Goal: Transaction & Acquisition: Purchase product/service

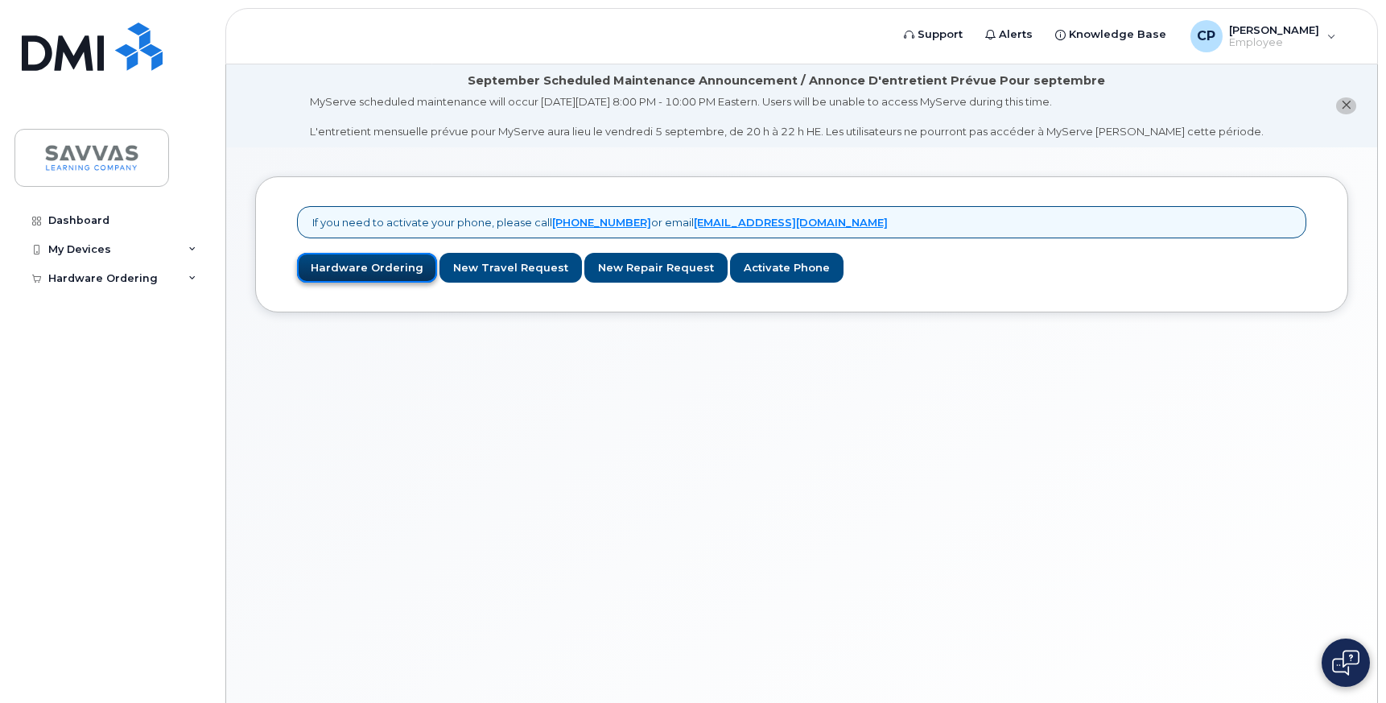
click at [344, 257] on link "Hardware Ordering" at bounding box center [367, 268] width 140 height 30
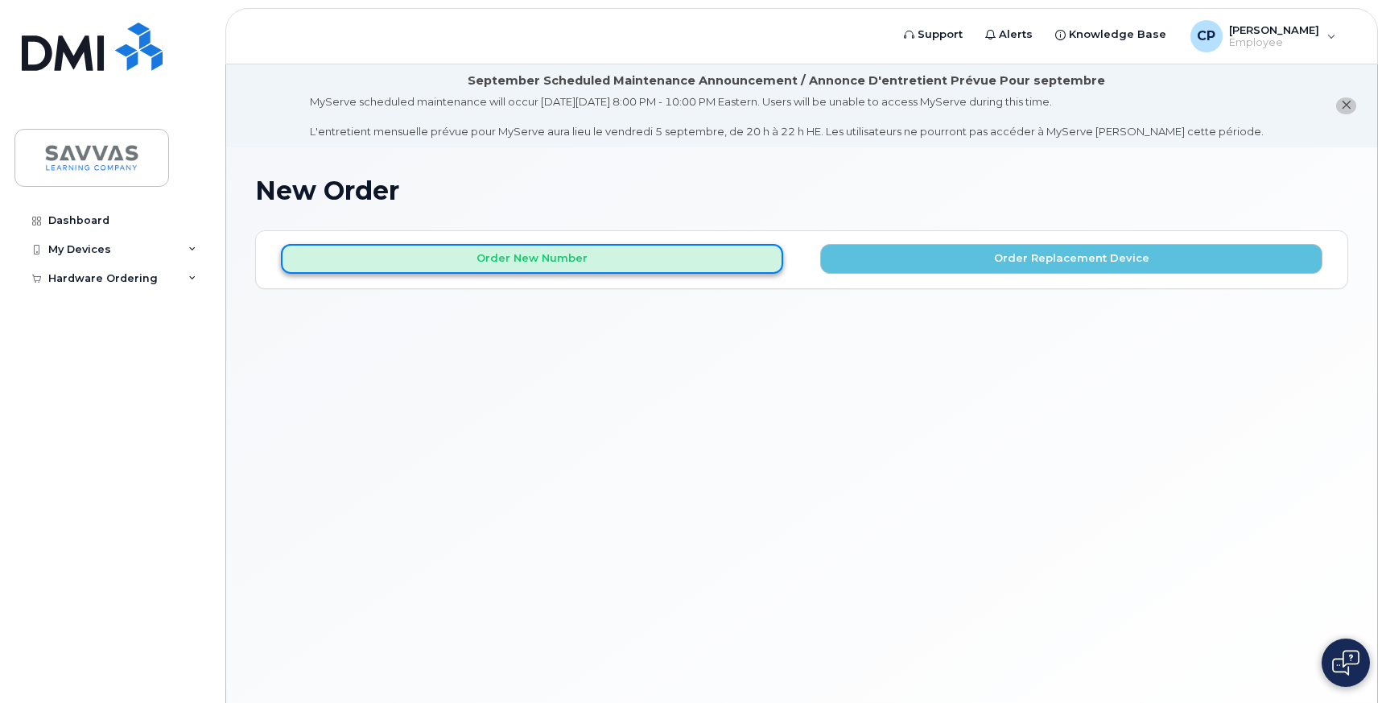
click at [343, 258] on button "Order New Number" at bounding box center [532, 259] width 502 height 30
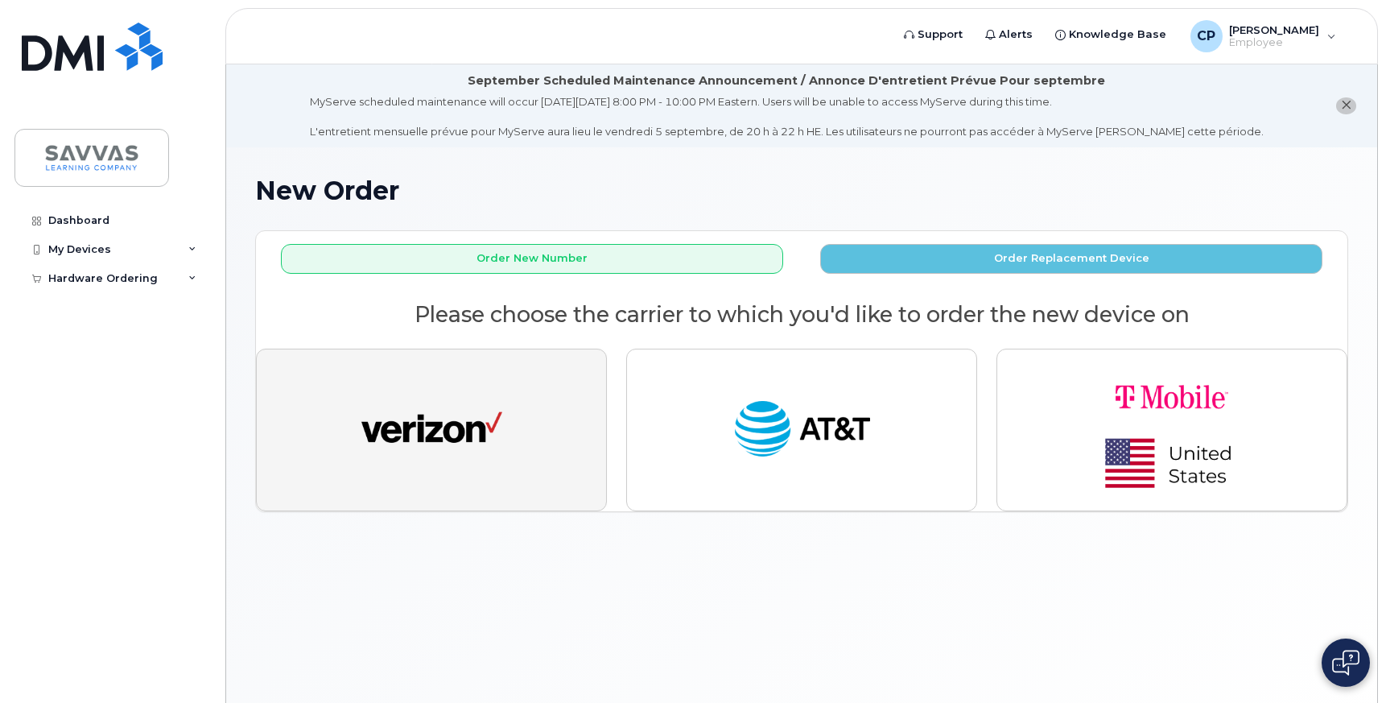
click at [415, 441] on img "button" at bounding box center [431, 430] width 141 height 72
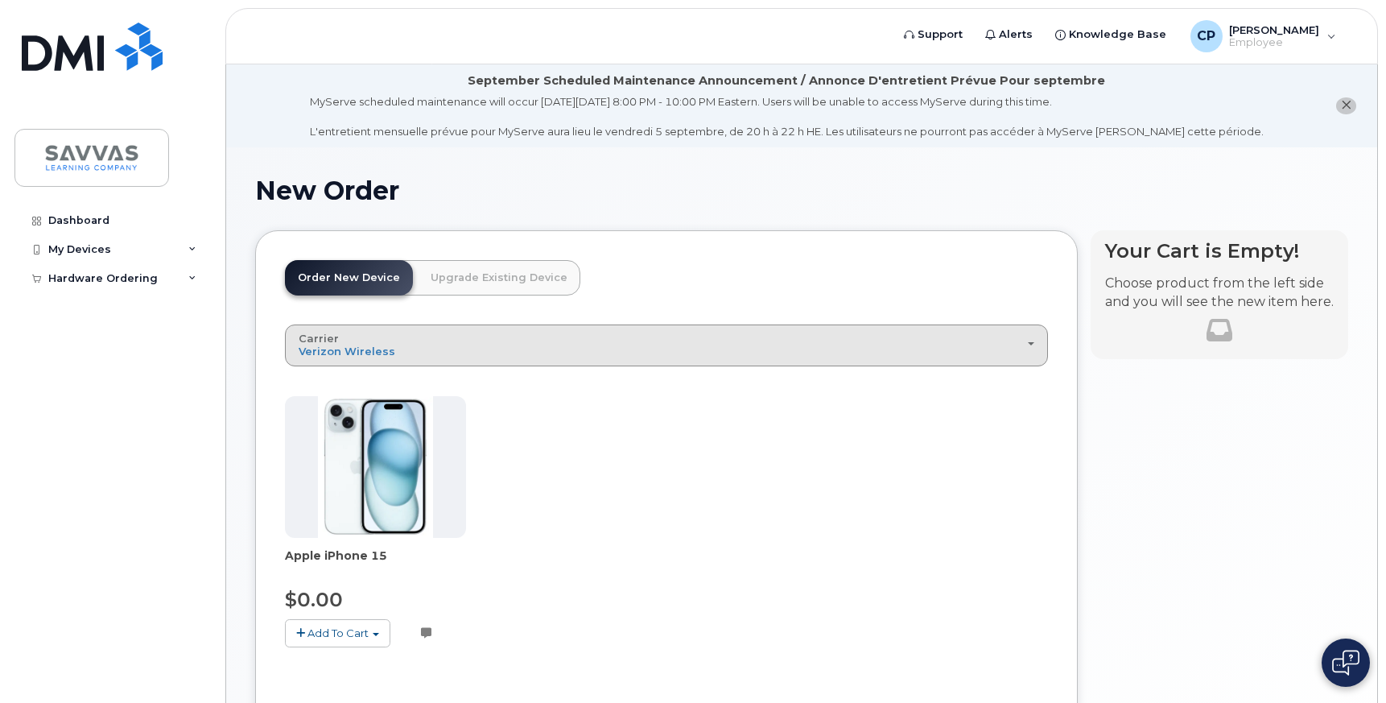
click at [423, 349] on div "Carrier Verizon Wireless AT&T Wireless T-Mobile" at bounding box center [667, 345] width 736 height 25
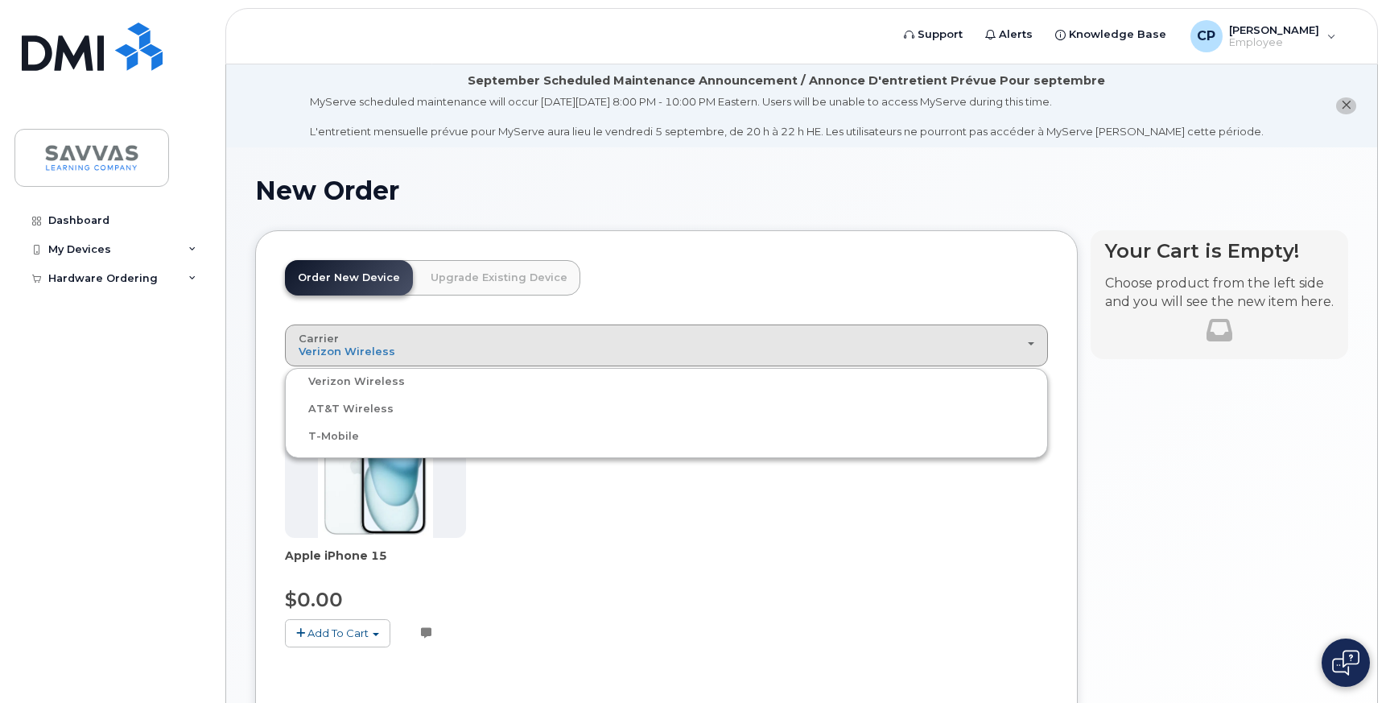
click at [422, 374] on div "Verizon Wireless" at bounding box center [666, 381] width 755 height 19
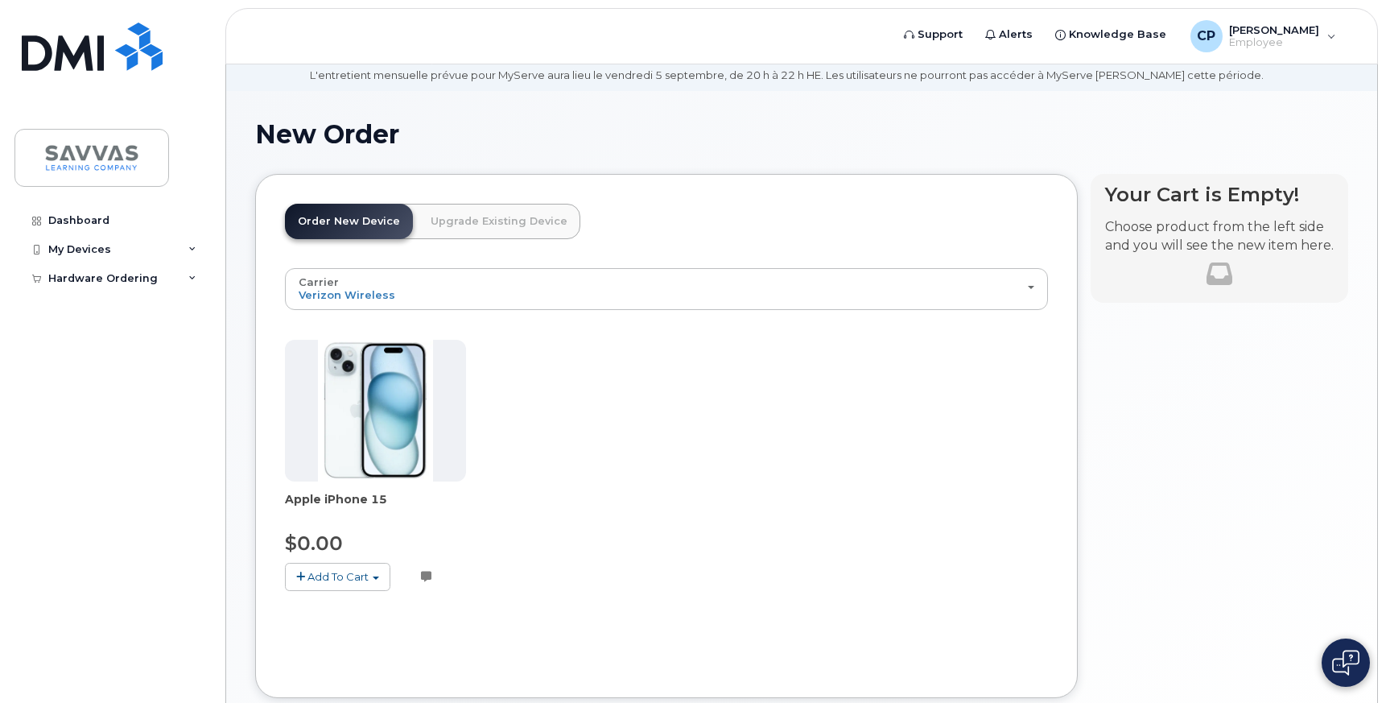
scroll to position [156, 0]
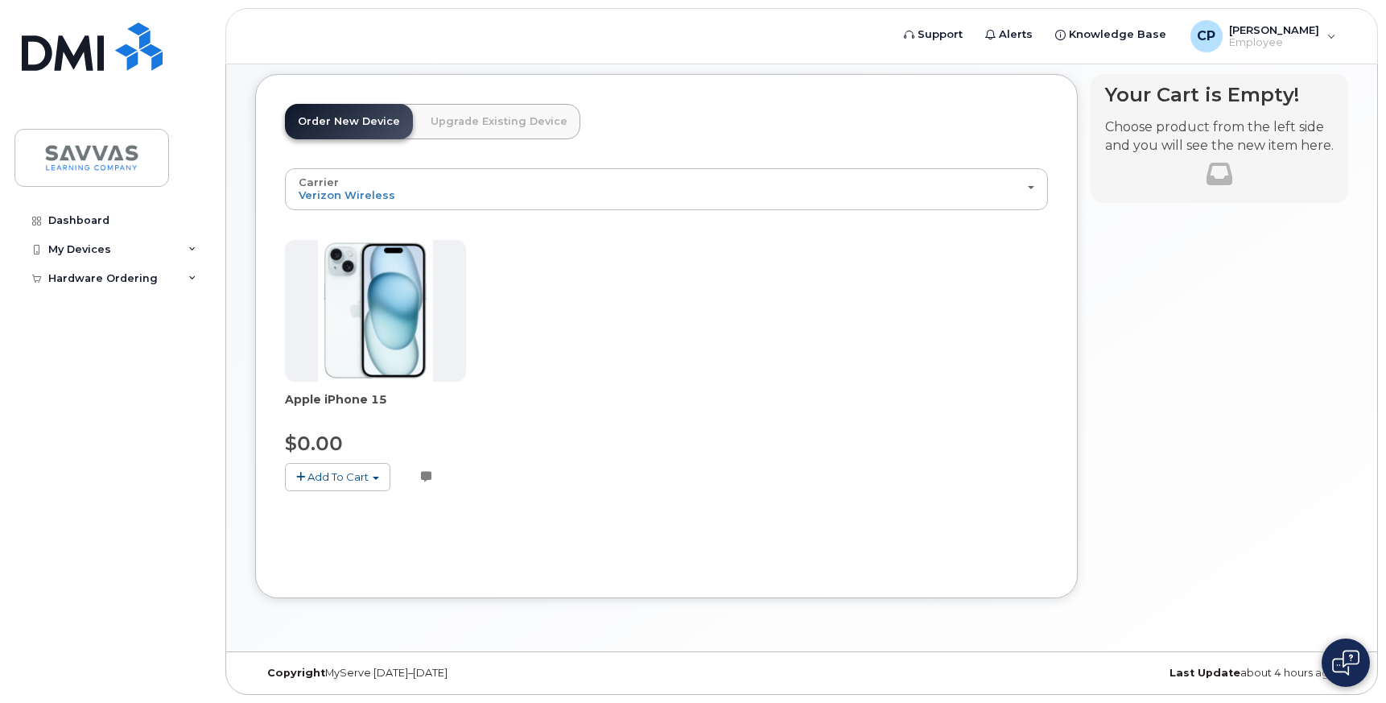
click at [347, 476] on span "Add To Cart" at bounding box center [338, 476] width 61 height 13
click at [355, 504] on link "$0.00 - 3 Year Activation (128GB)" at bounding box center [393, 507] width 208 height 20
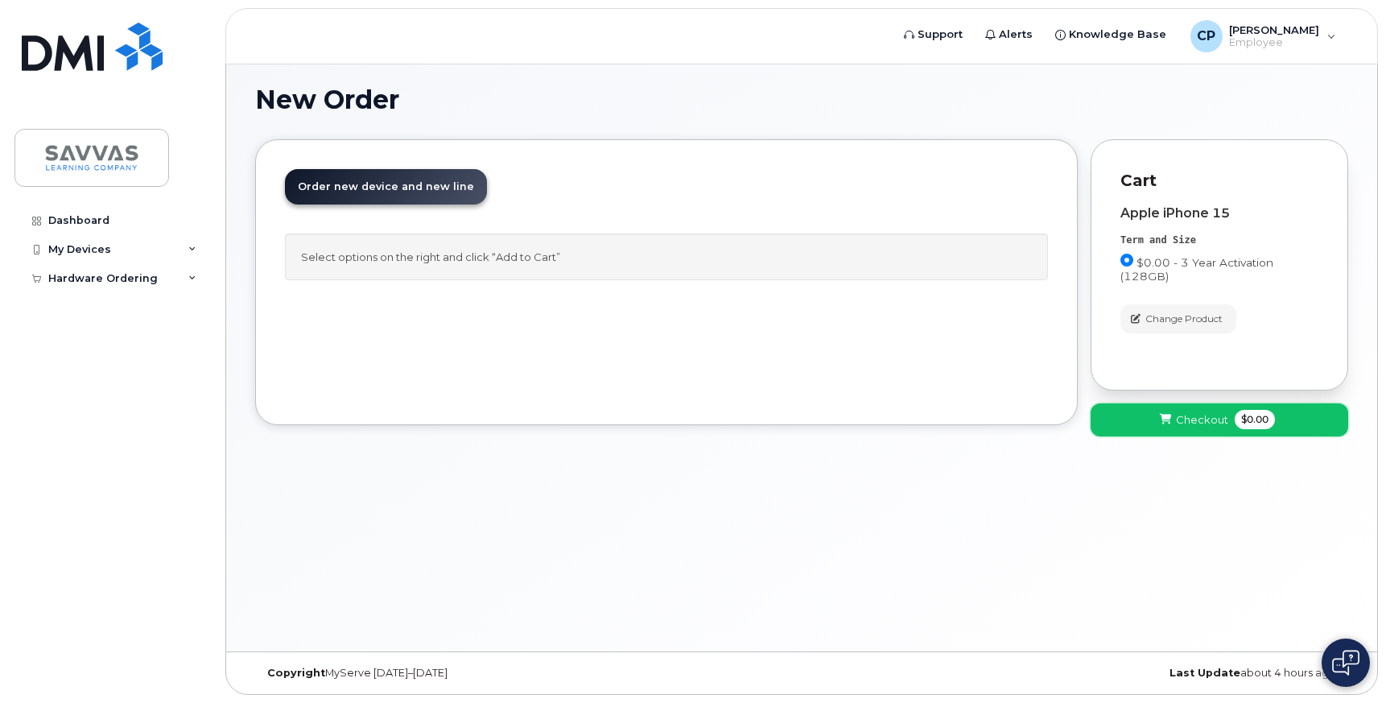
click at [1150, 419] on button "Checkout $0.00" at bounding box center [1220, 419] width 258 height 33
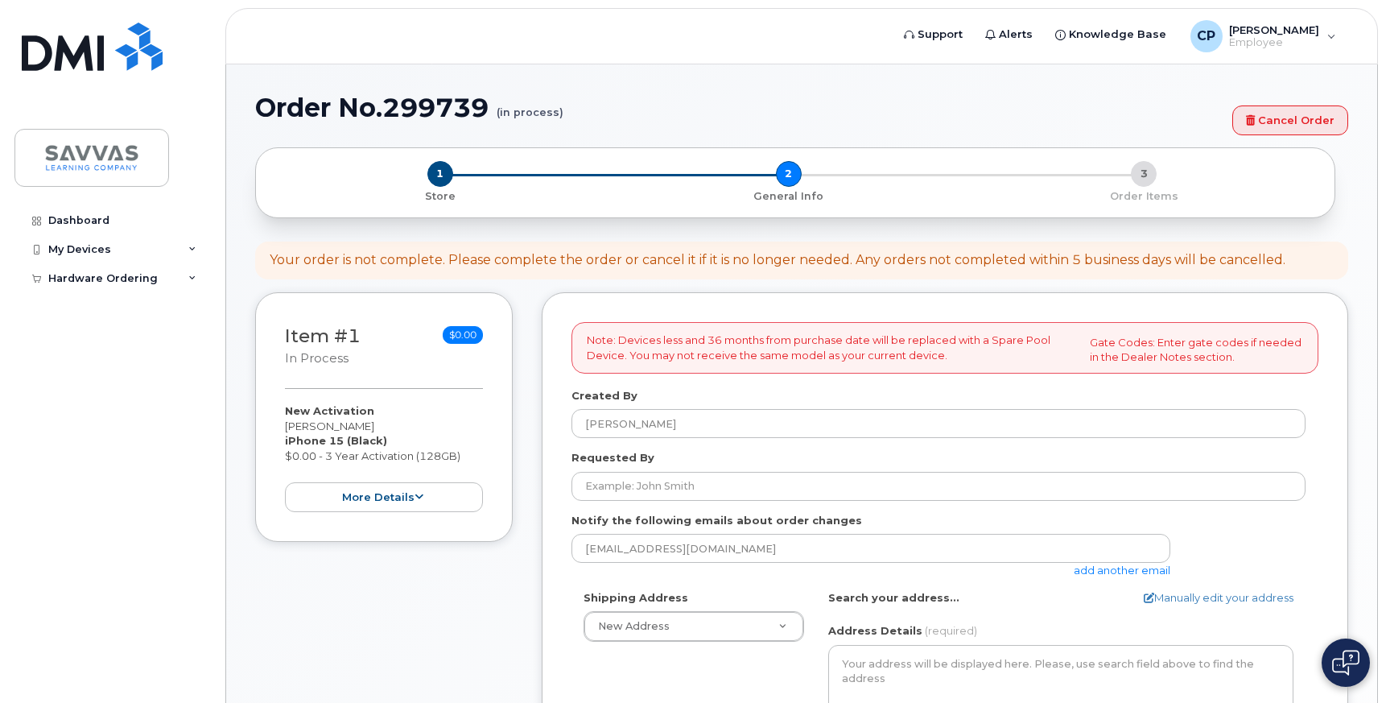
select select
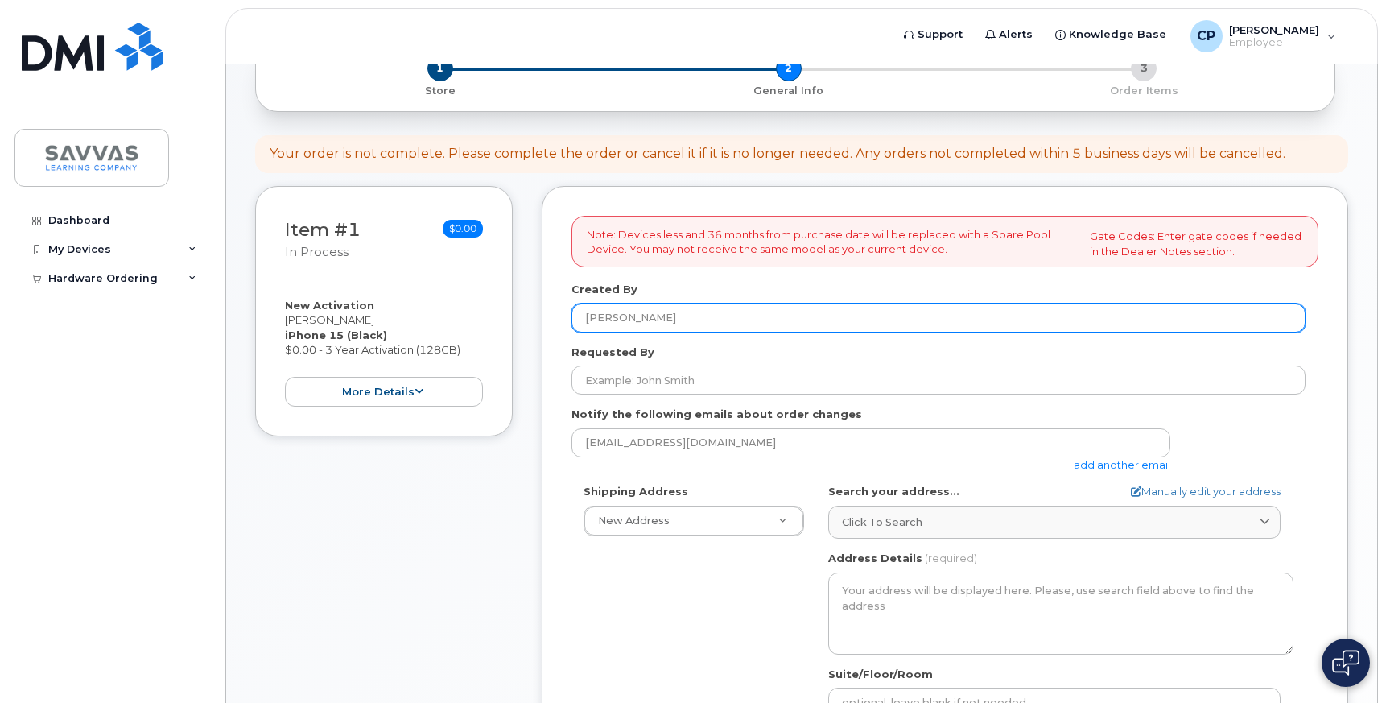
scroll to position [191, 0]
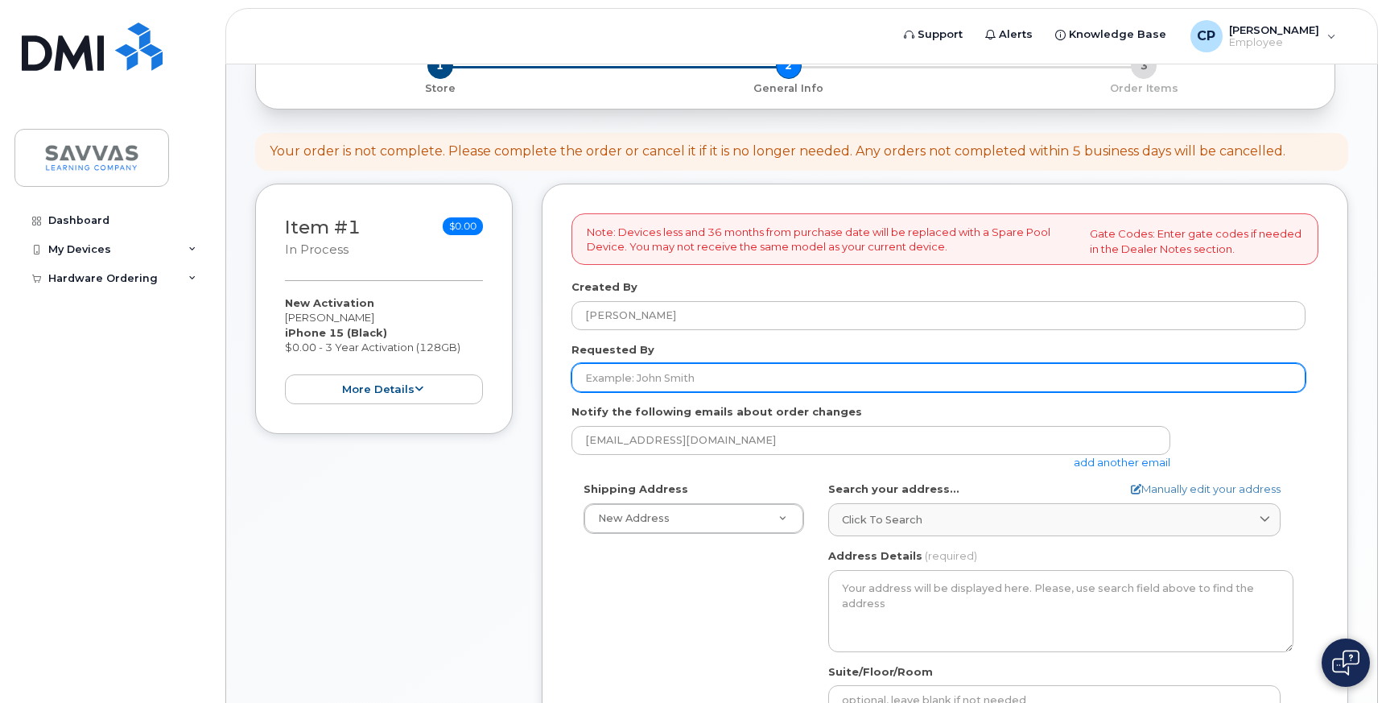
click at [797, 374] on input "Requested By" at bounding box center [939, 377] width 734 height 29
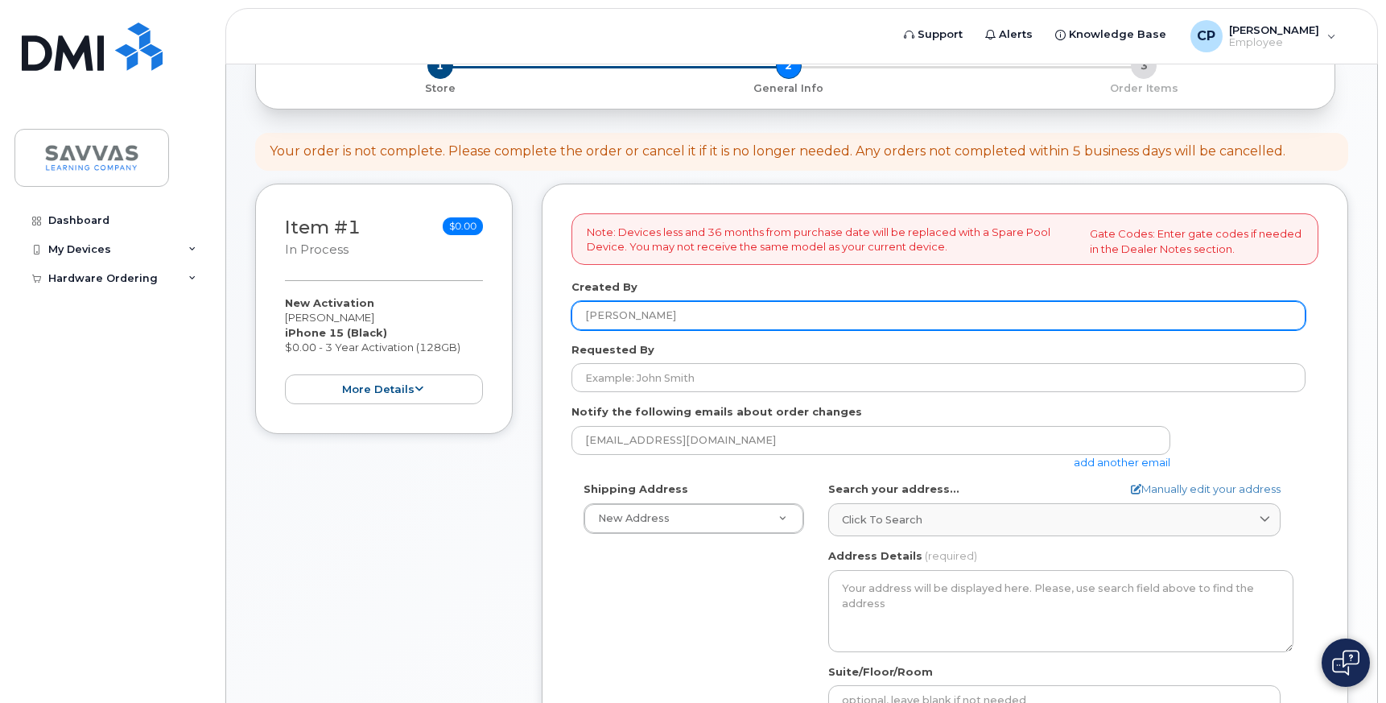
drag, startPoint x: 787, startPoint y: 349, endPoint x: 740, endPoint y: 312, distance: 59.7
click at [787, 349] on div "Requested By" at bounding box center [945, 367] width 747 height 51
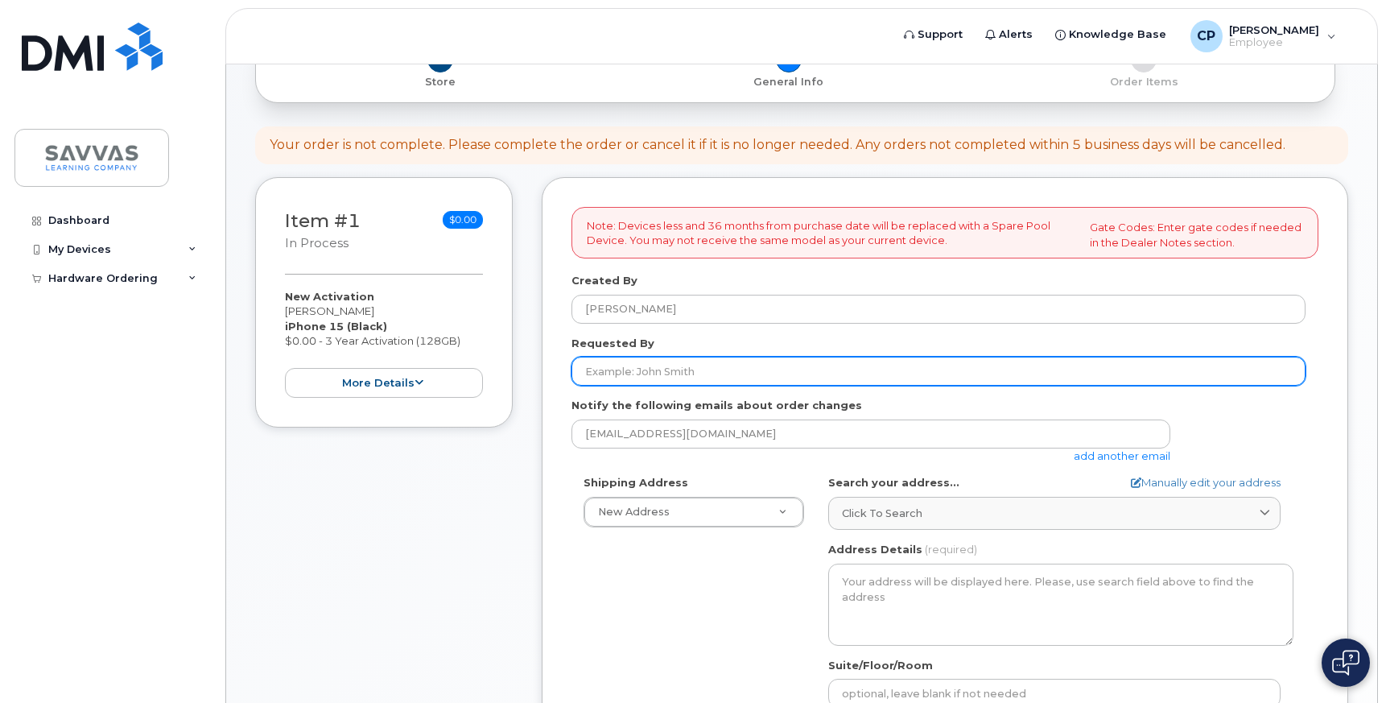
click at [737, 380] on input "Requested By" at bounding box center [939, 371] width 734 height 29
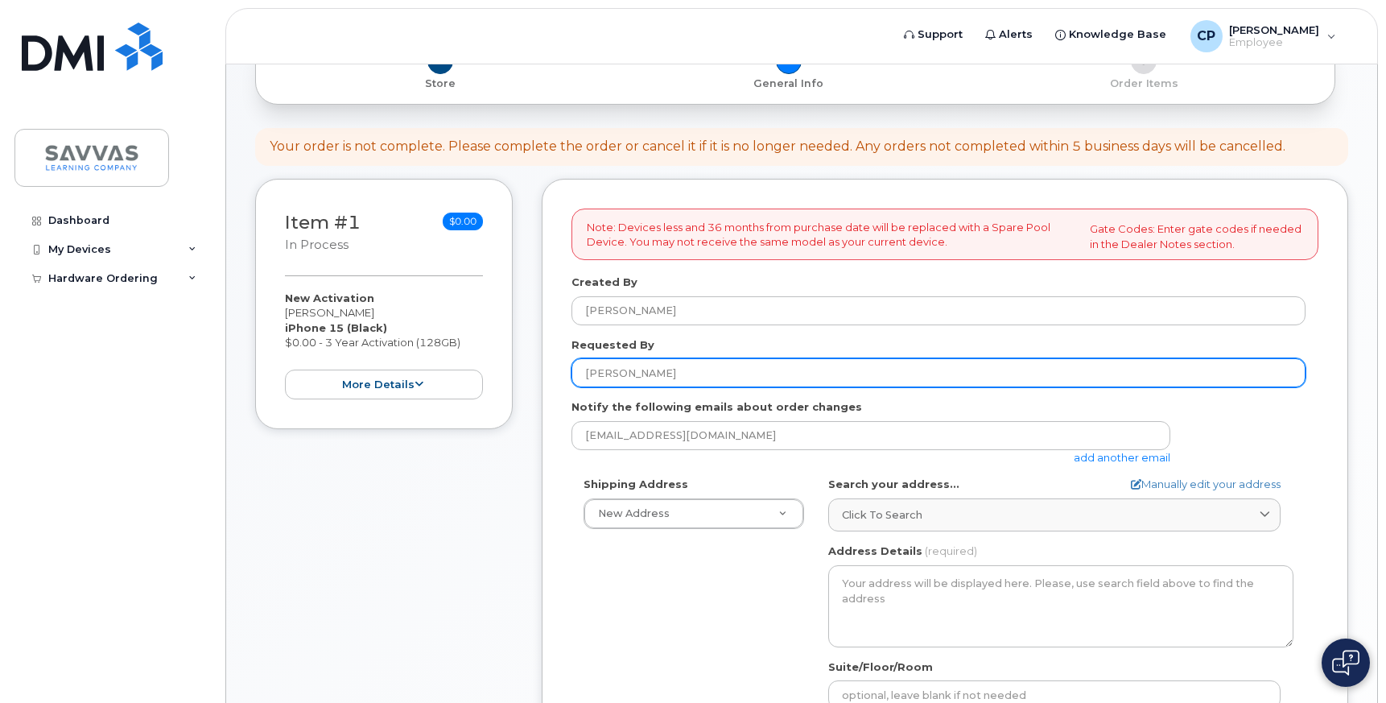
type input "[PERSON_NAME]"
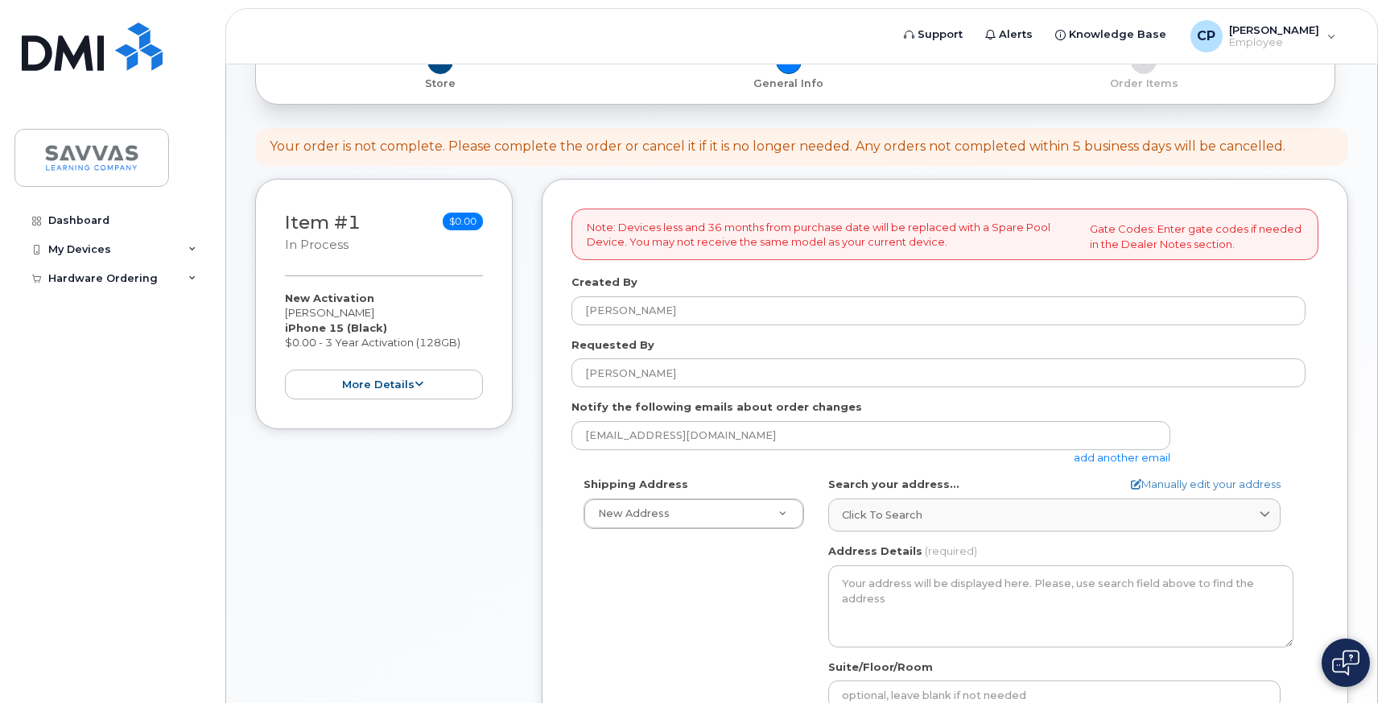
click at [824, 467] on form "Note: Devices less and 36 months from purchase date will be replaced with a Spa…" at bounding box center [945, 635] width 747 height 853
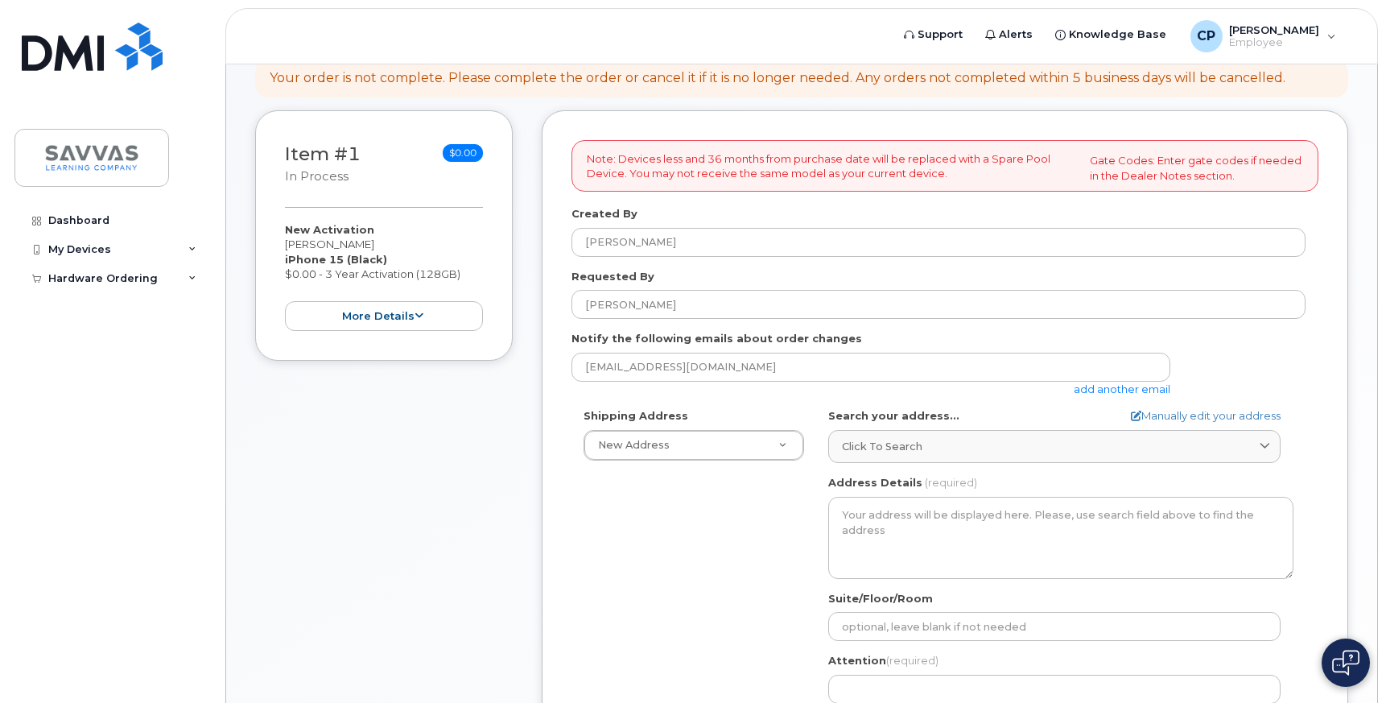
scroll to position [267, 0]
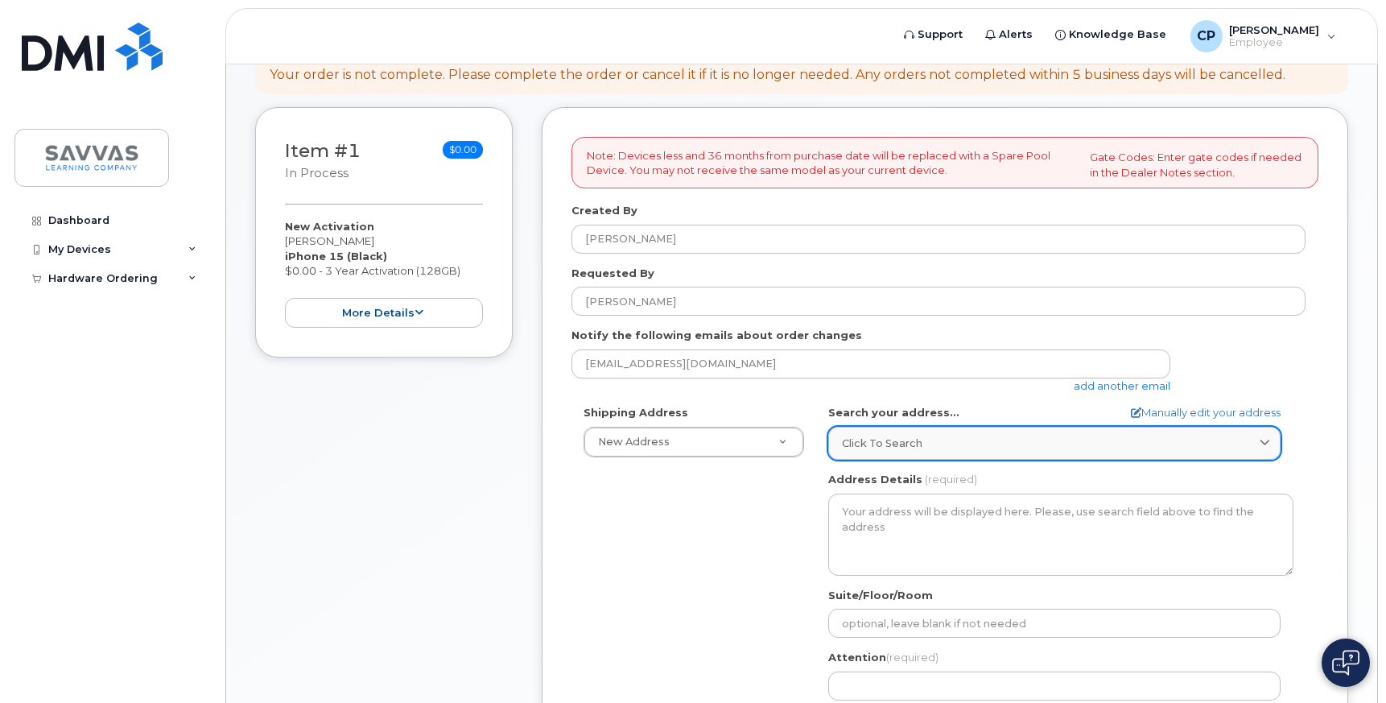
click at [863, 440] on span "Click to search" at bounding box center [882, 443] width 81 height 15
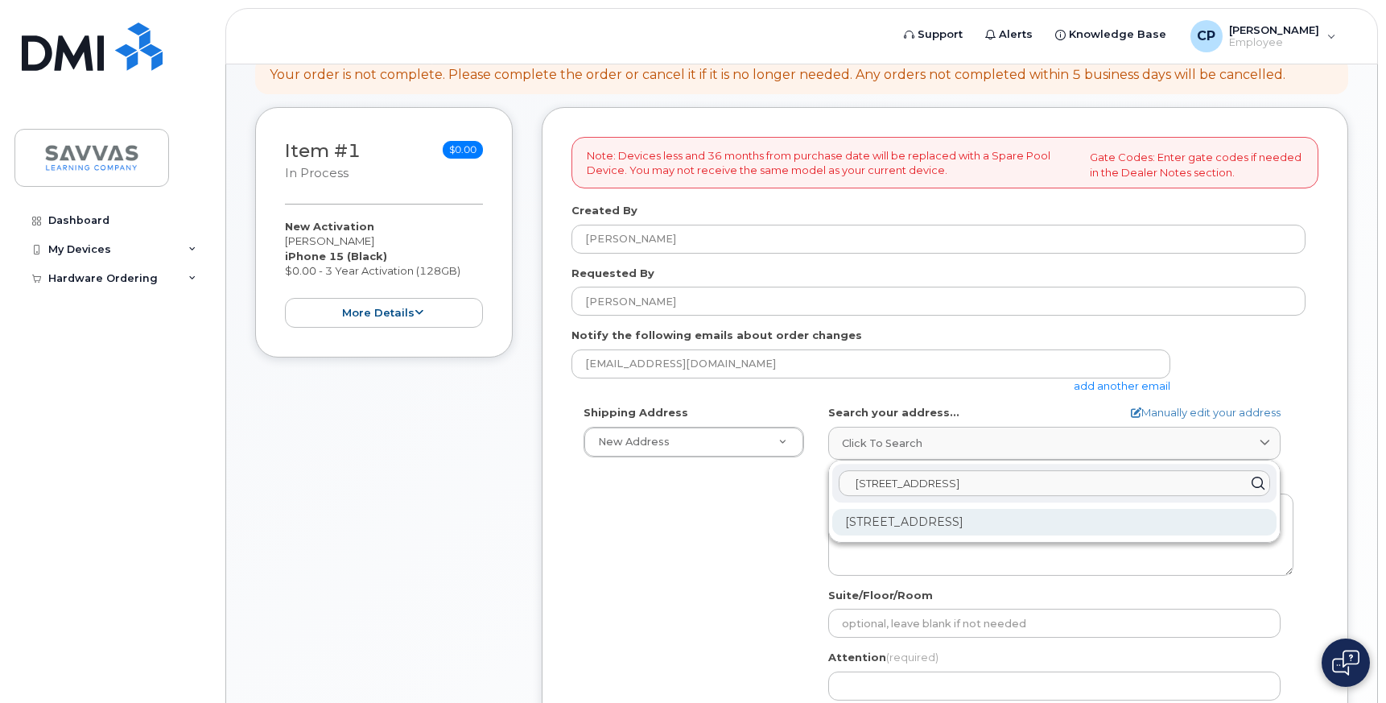
type input "386 main street west newbury"
click at [896, 520] on div "386 Main St West Newbury MA 01985-1419" at bounding box center [1054, 522] width 444 height 27
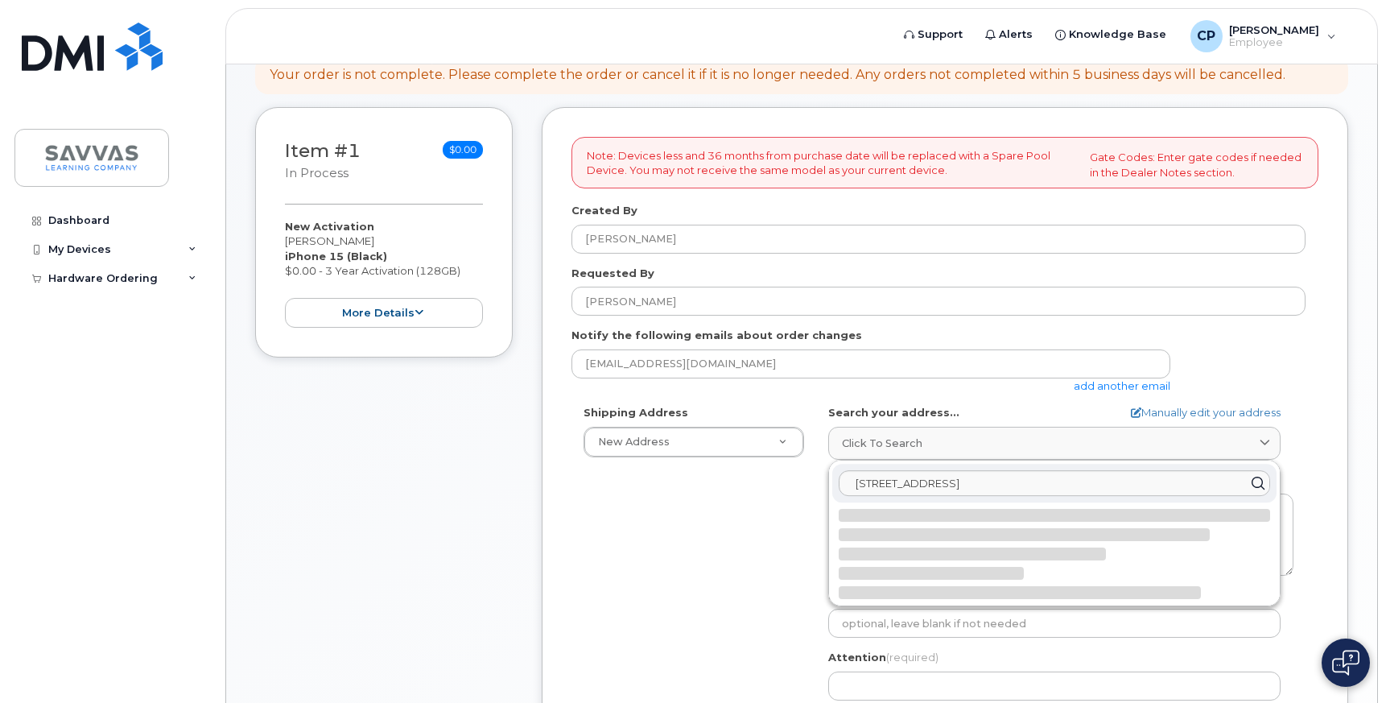
select select
type textarea "386 Main St WEST NEWBURY MA 01985-1419 UNITED STATES"
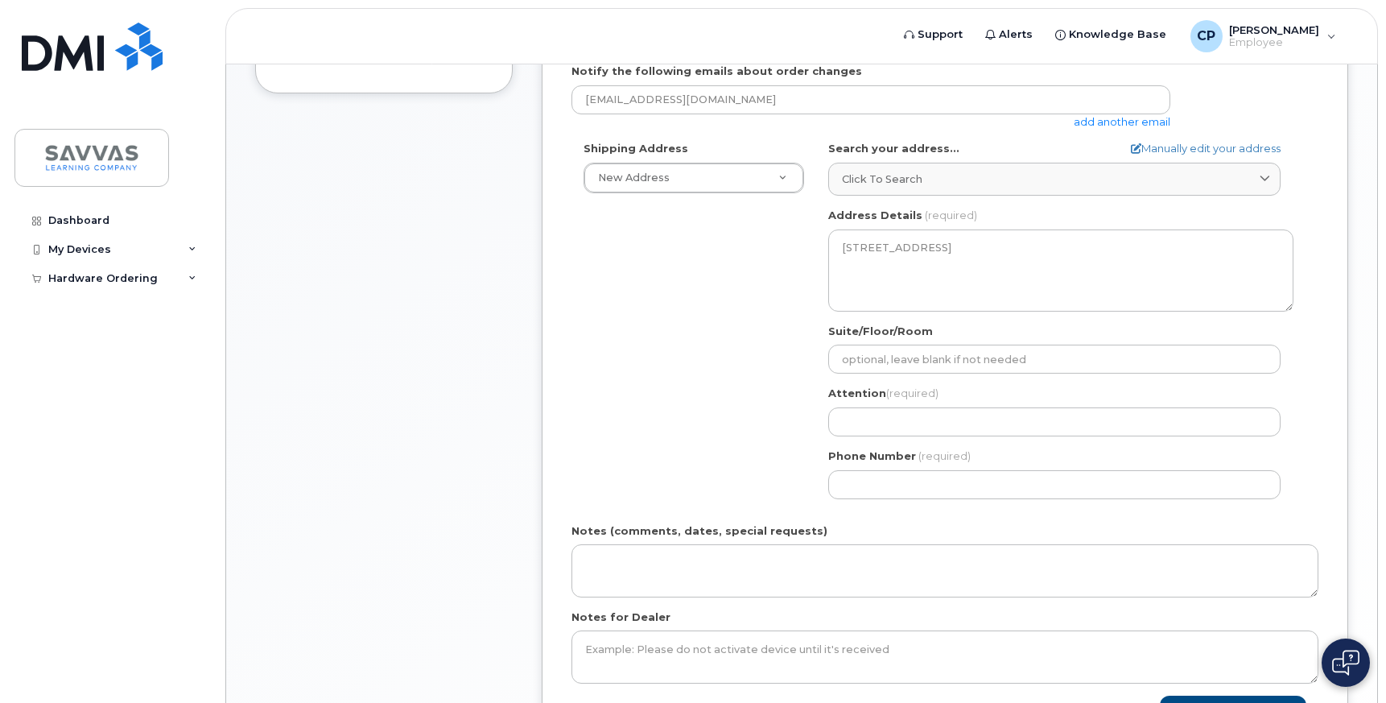
scroll to position [540, 0]
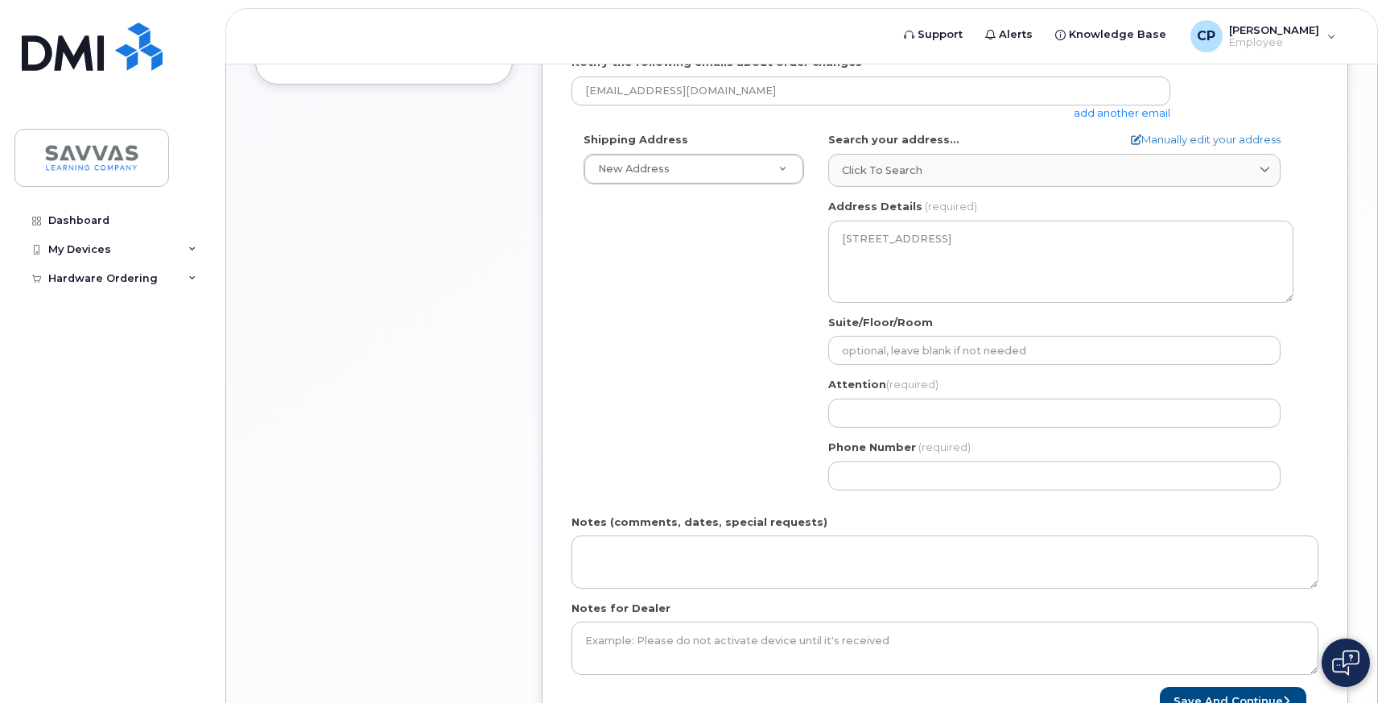
click at [870, 456] on div "Phone Number (required)" at bounding box center [1060, 465] width 465 height 51
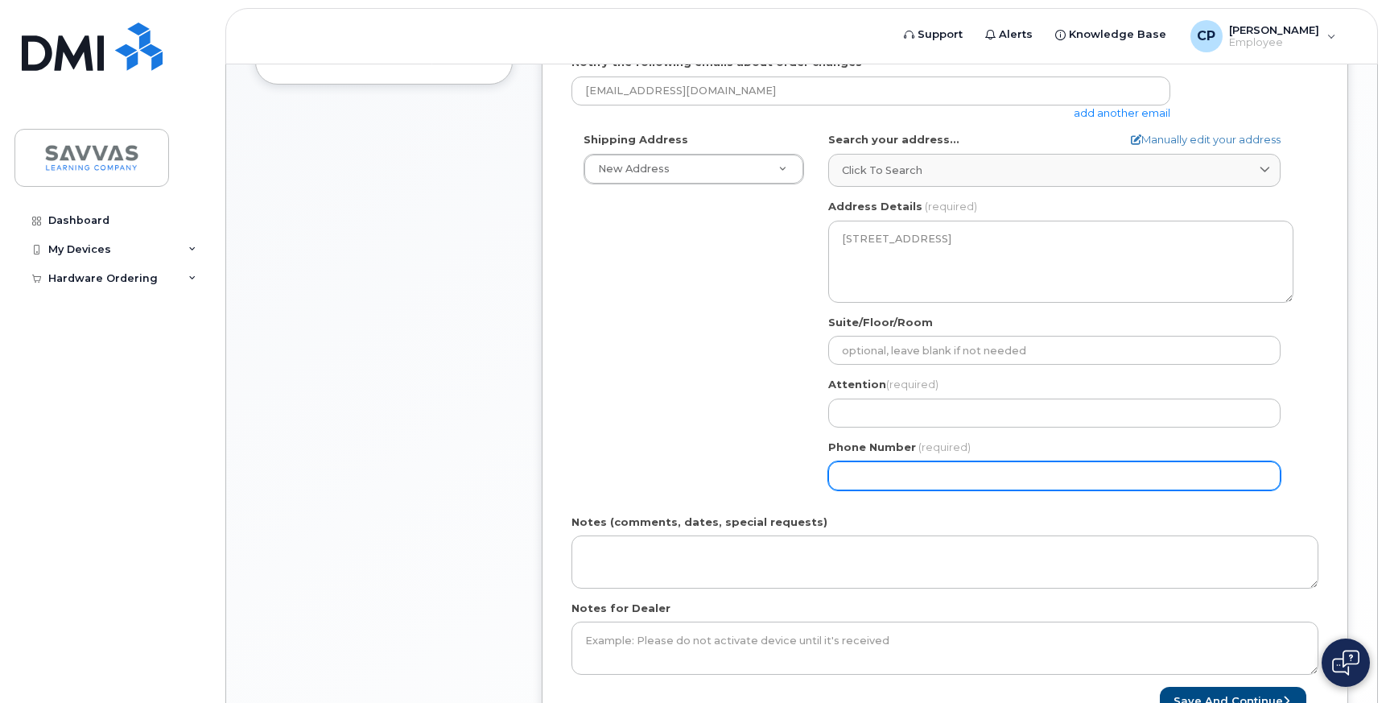
click at [870, 473] on input "Phone Number" at bounding box center [1054, 475] width 452 height 29
type input "978335074"
select select
type input "9783350743"
click at [681, 473] on div "Shipping Address New Address New Address 1667 Crestline Drive, Atlanta, GA 3034…" at bounding box center [939, 317] width 734 height 370
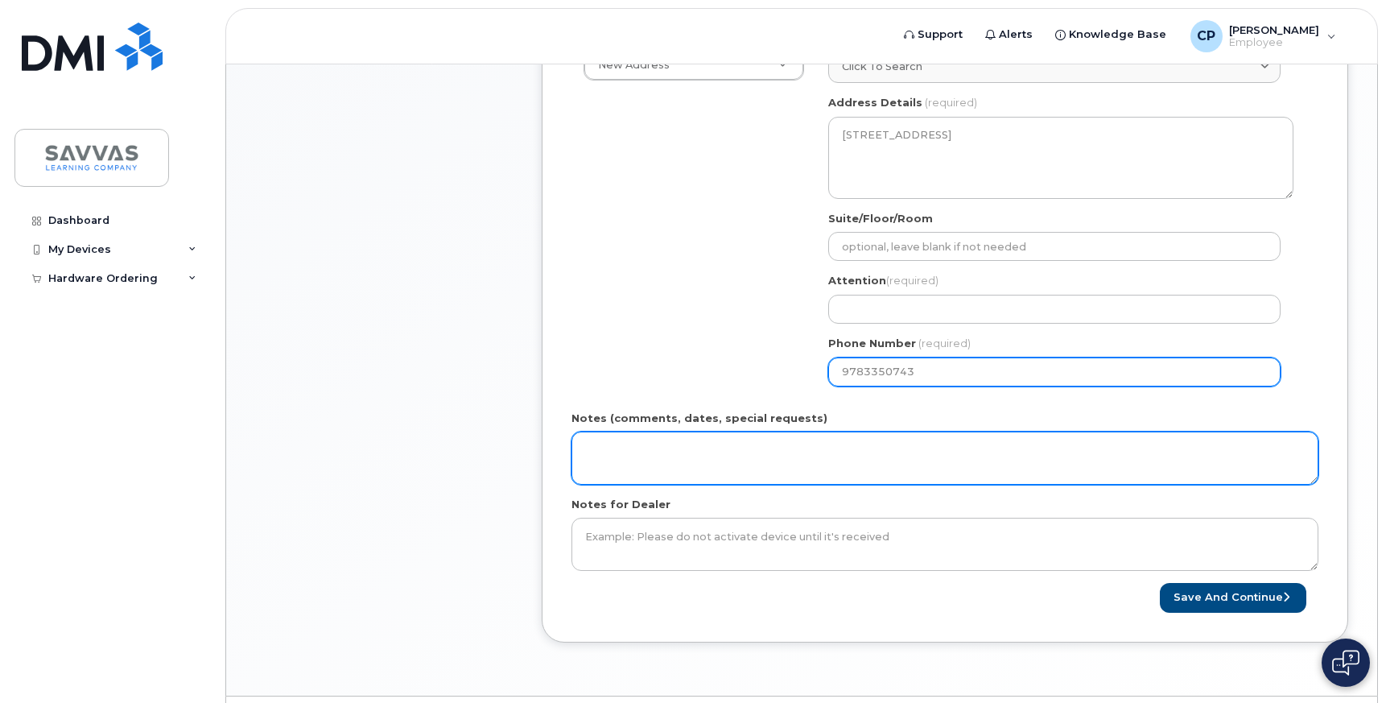
scroll to position [646, 0]
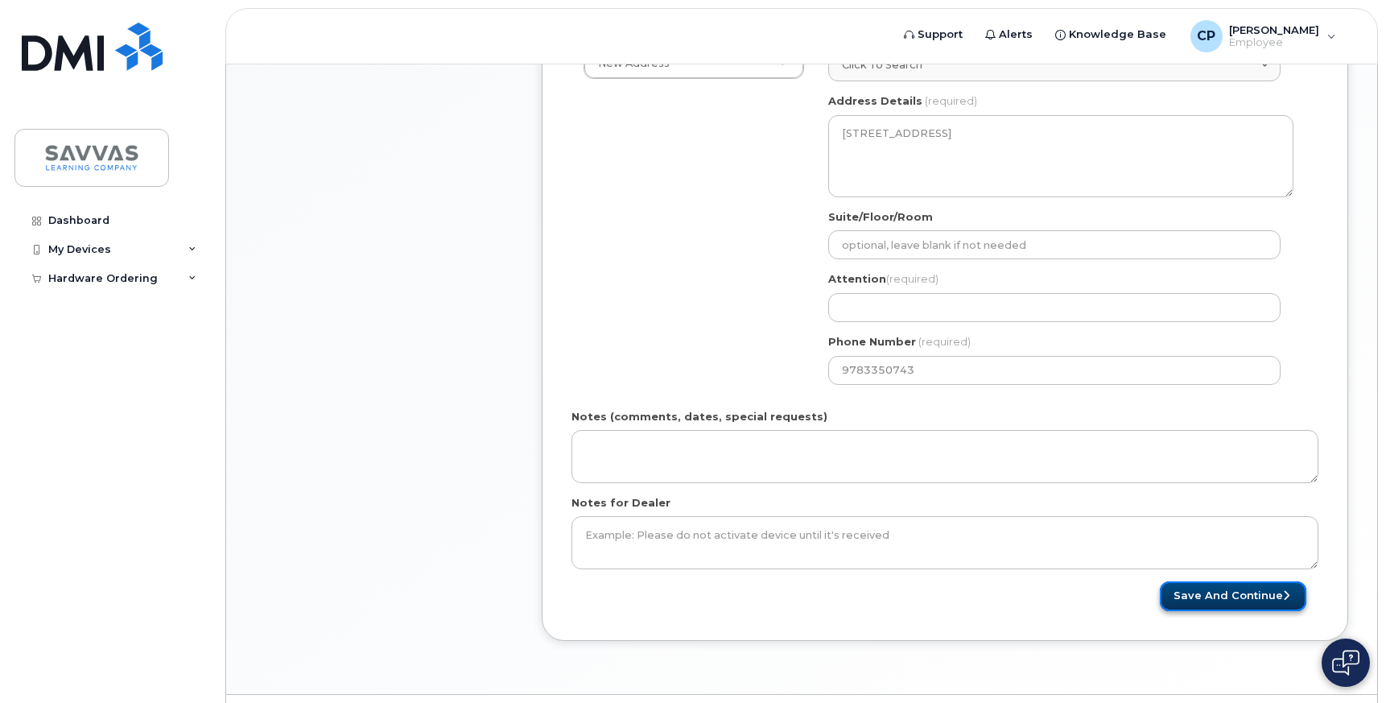
click at [1231, 601] on button "Save and Continue" at bounding box center [1233, 596] width 147 height 30
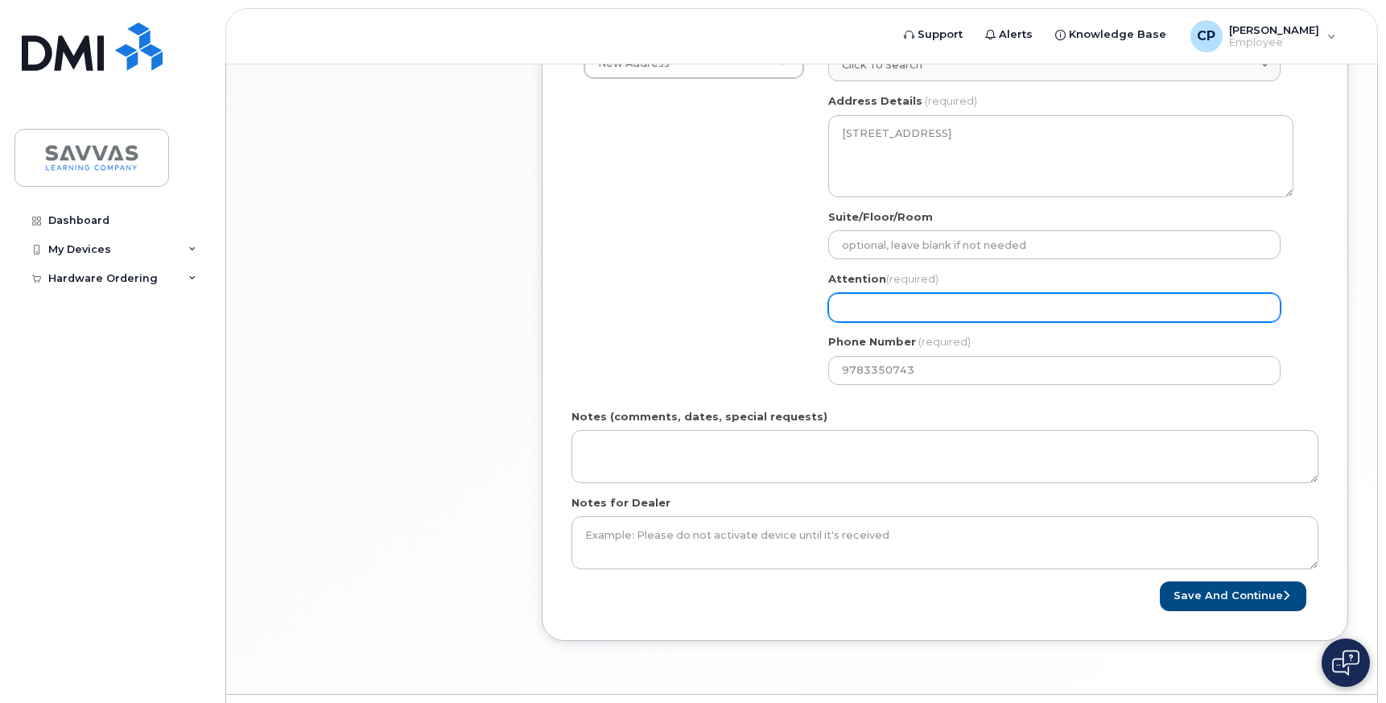
click at [918, 310] on input "Attention (required)" at bounding box center [1054, 307] width 452 height 29
select select
type input "C"
select select
type input "Ca"
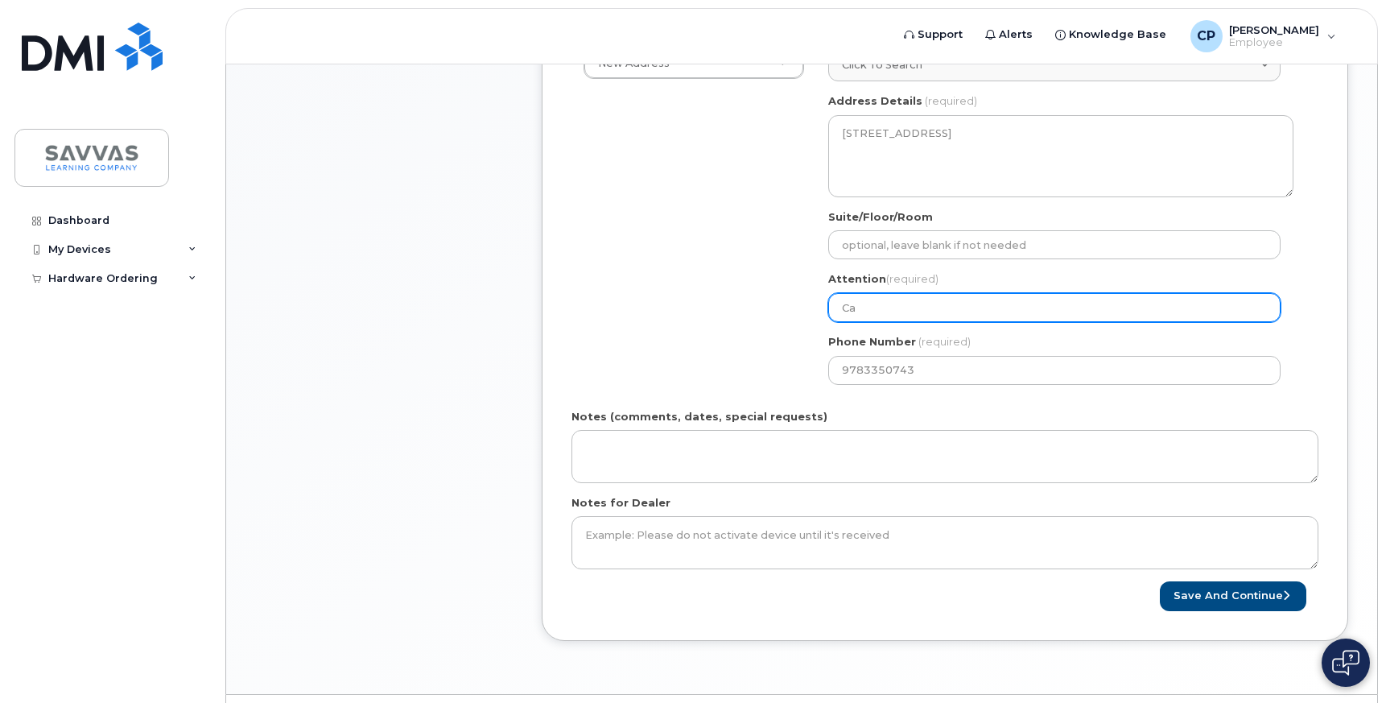
select select
type input "Cal"
select select
type input "Cale"
select select
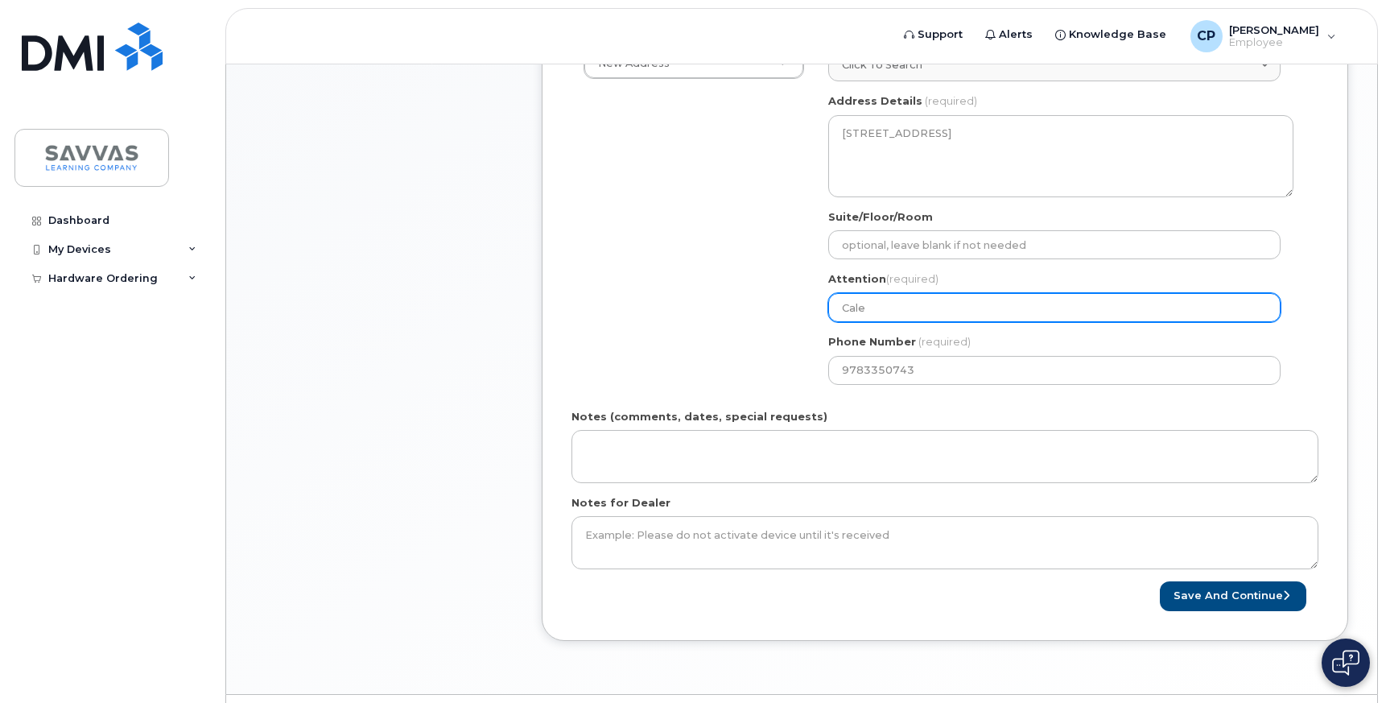
type input "Calei"
select select
type input "Caleig"
select select
type input "Caleigh"
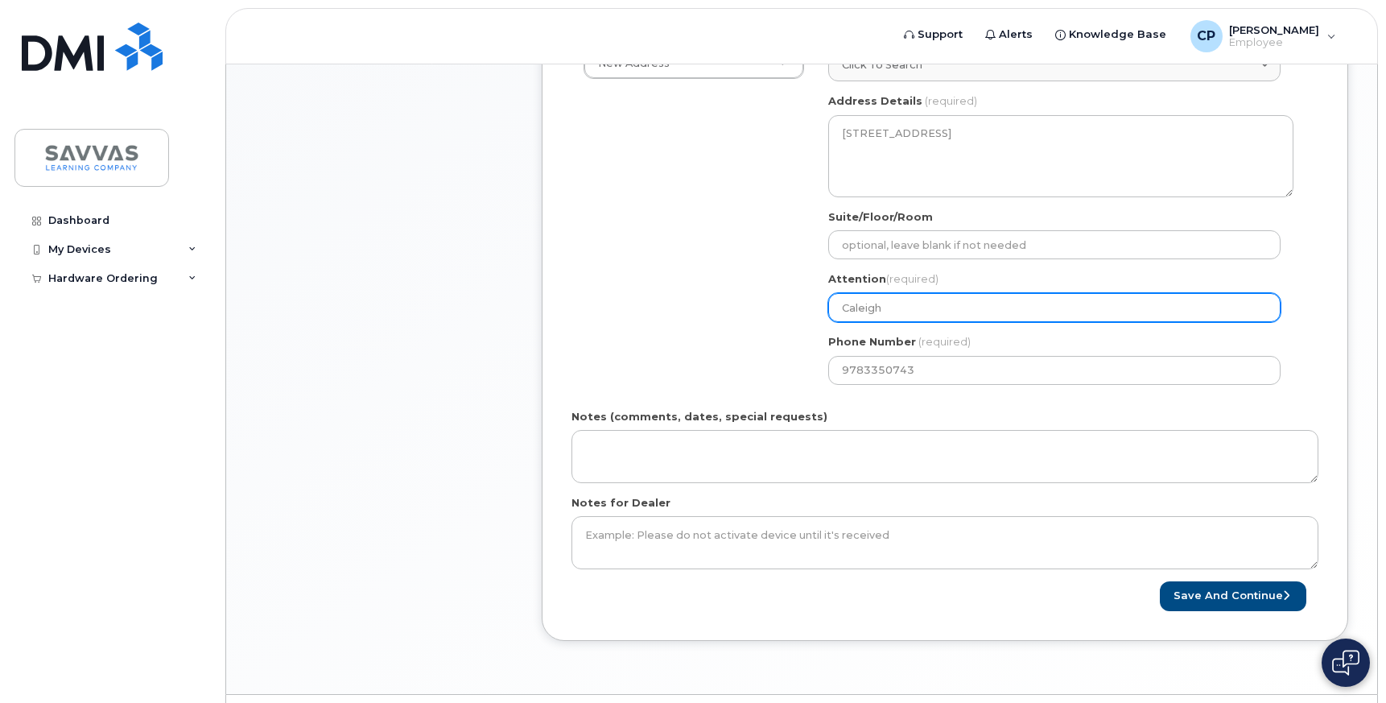
select select
type input "Caleigh P"
select select
type input "Caleigh Pa"
select select
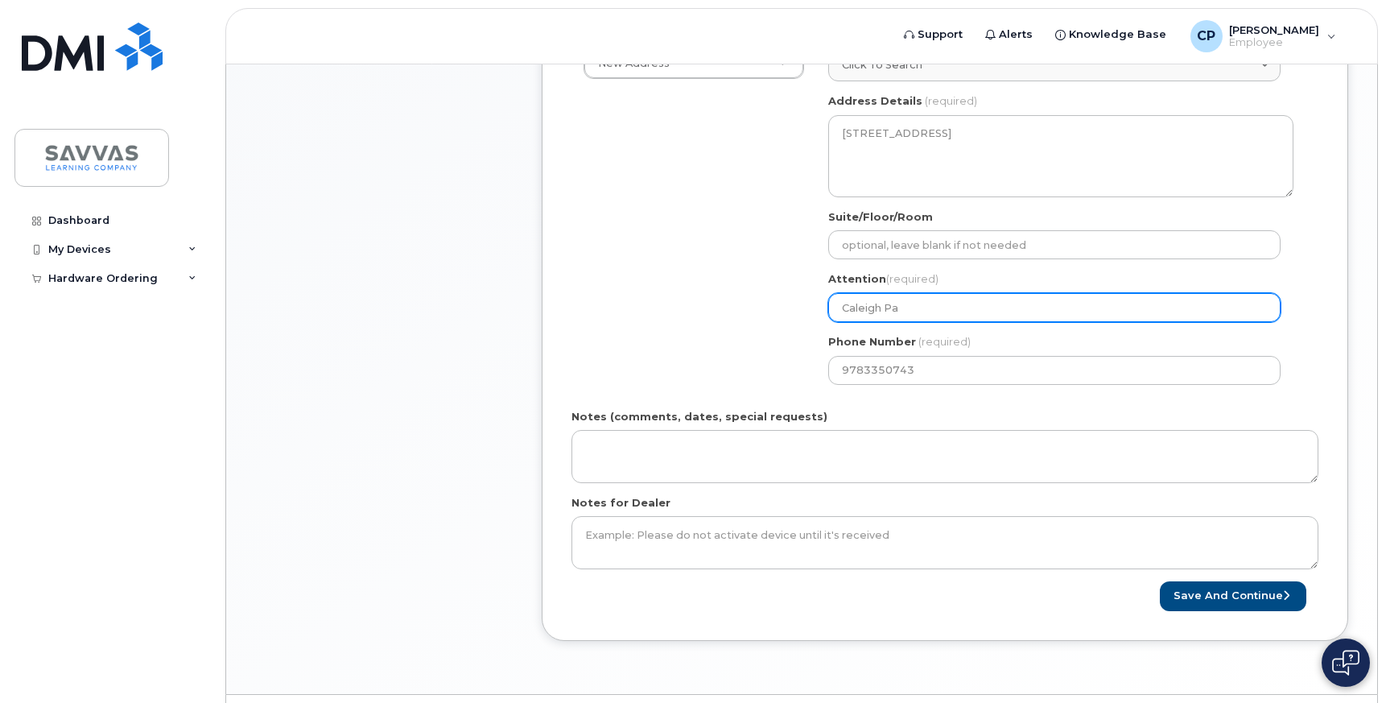
type input "Caleigh Pac"
select select
type input "[PERSON_NAME]"
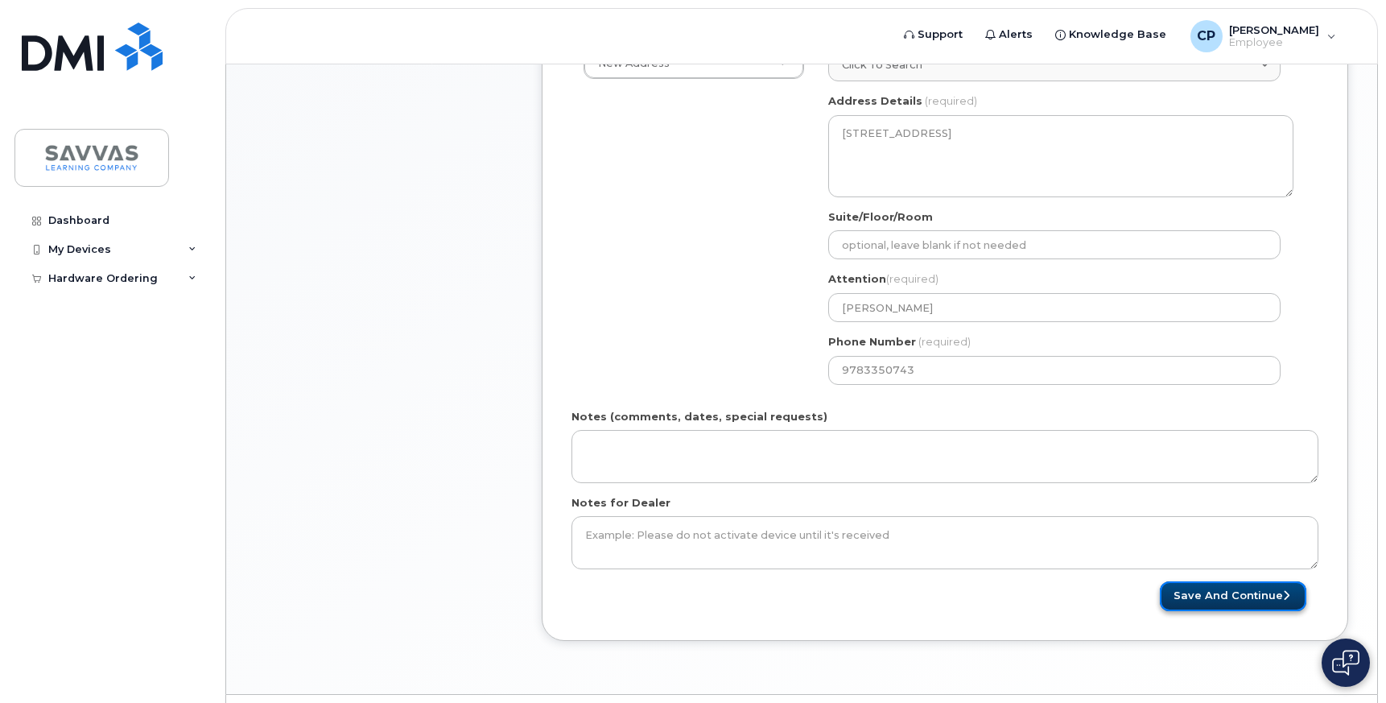
click at [1212, 599] on button "Save and Continue" at bounding box center [1233, 596] width 147 height 30
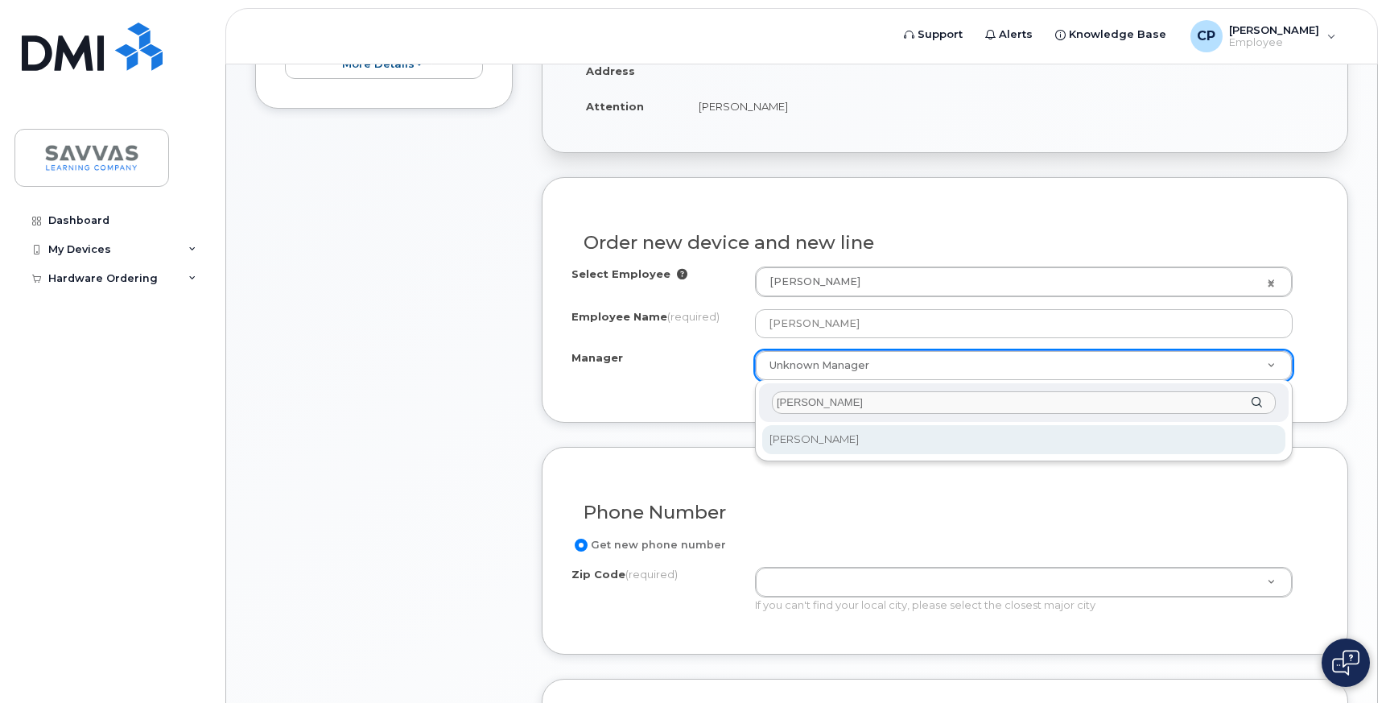
drag, startPoint x: 775, startPoint y: 402, endPoint x: 730, endPoint y: 400, distance: 45.1
click at [730, 400] on body "Support Alerts Knowledge Base CP Caleigh Pace Employee English Français Sign ou…" at bounding box center [693, 368] width 1386 height 1768
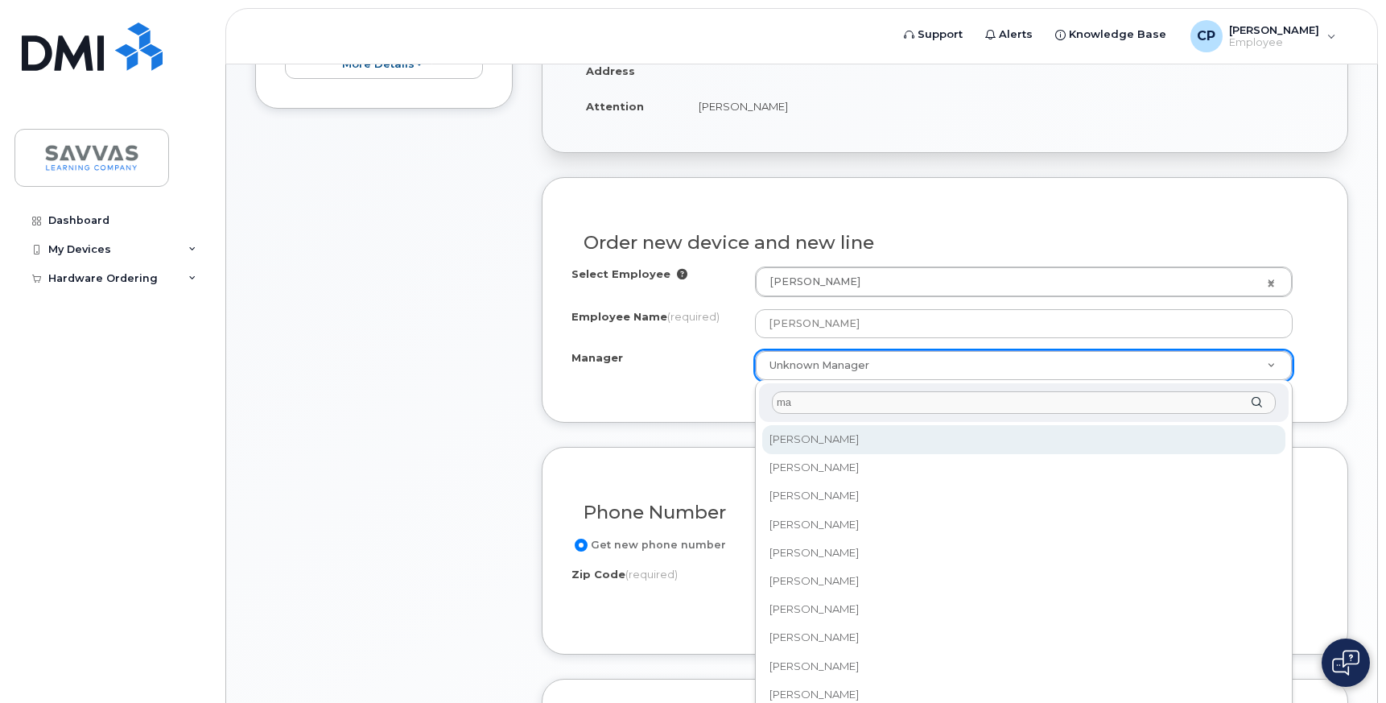
type input "m"
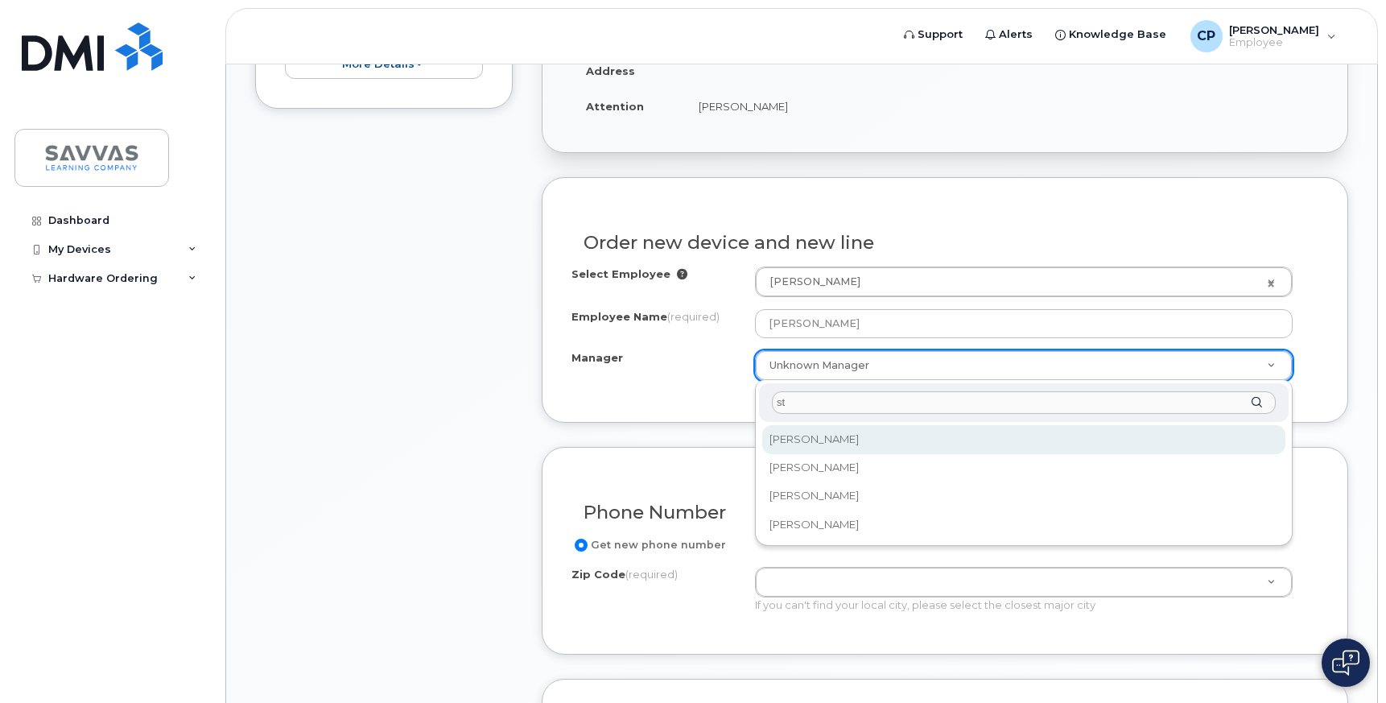
type input "s"
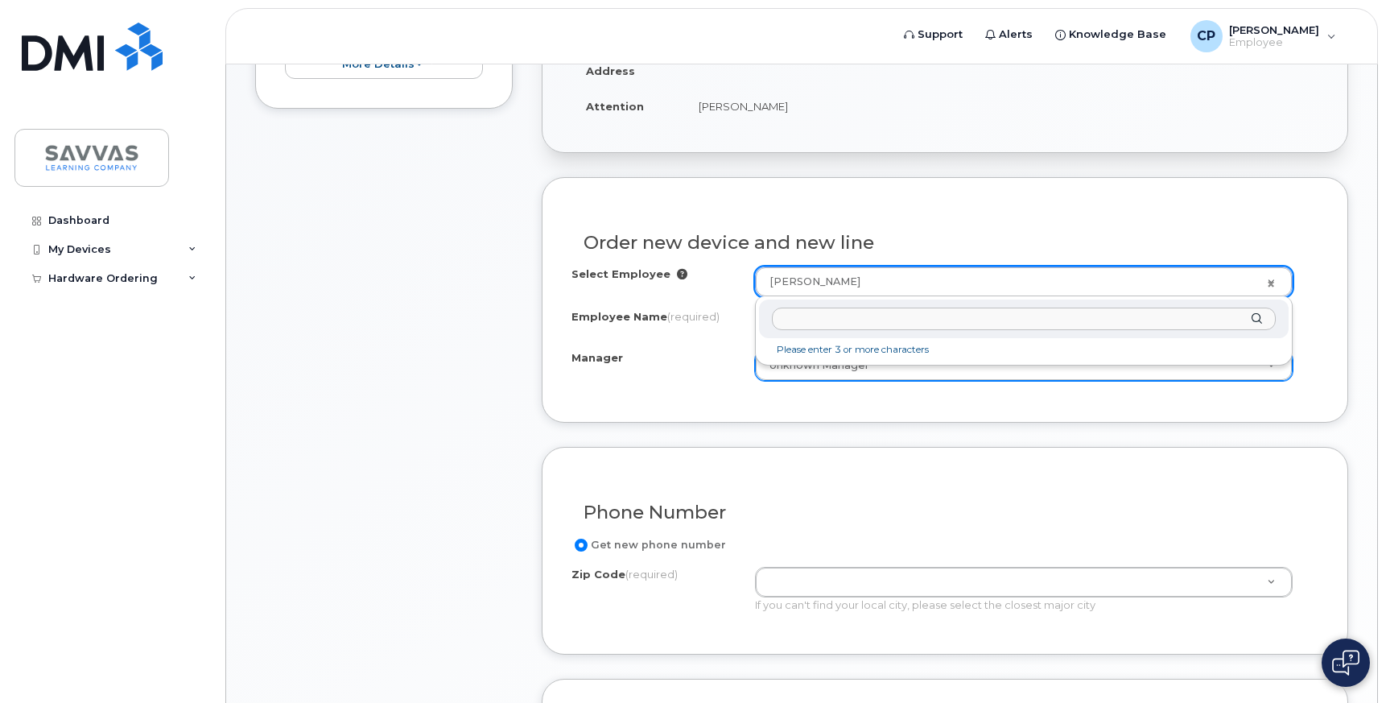
drag, startPoint x: 661, startPoint y: 301, endPoint x: 792, endPoint y: 308, distance: 131.4
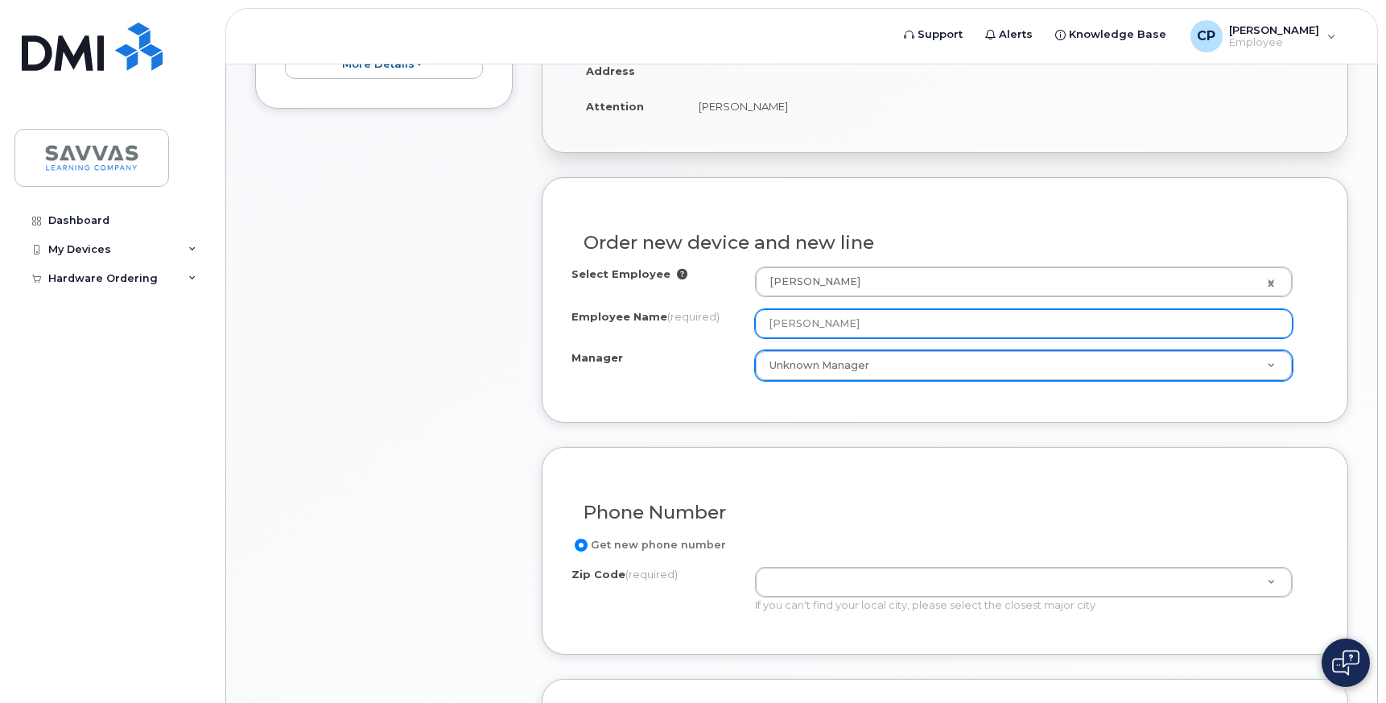
click at [863, 320] on input "[PERSON_NAME]" at bounding box center [1024, 323] width 538 height 29
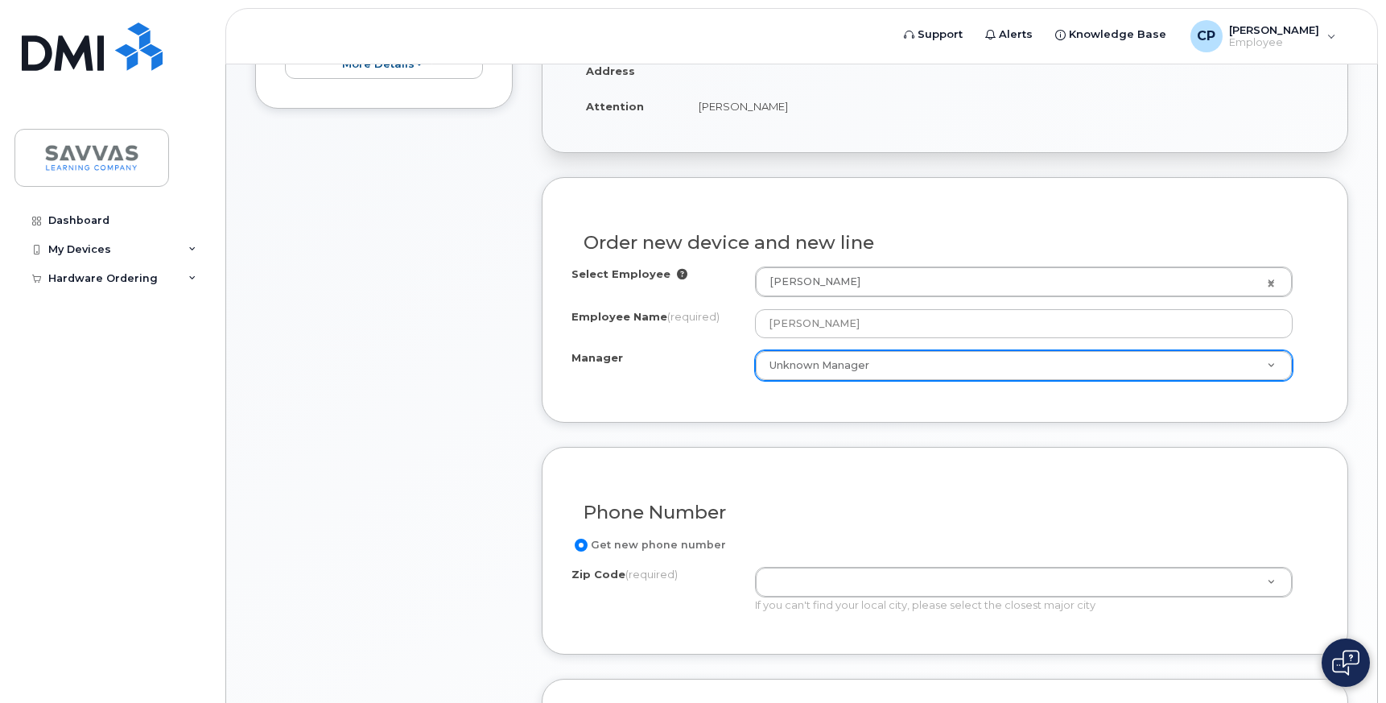
click at [710, 313] on span "(required)" at bounding box center [693, 316] width 52 height 13
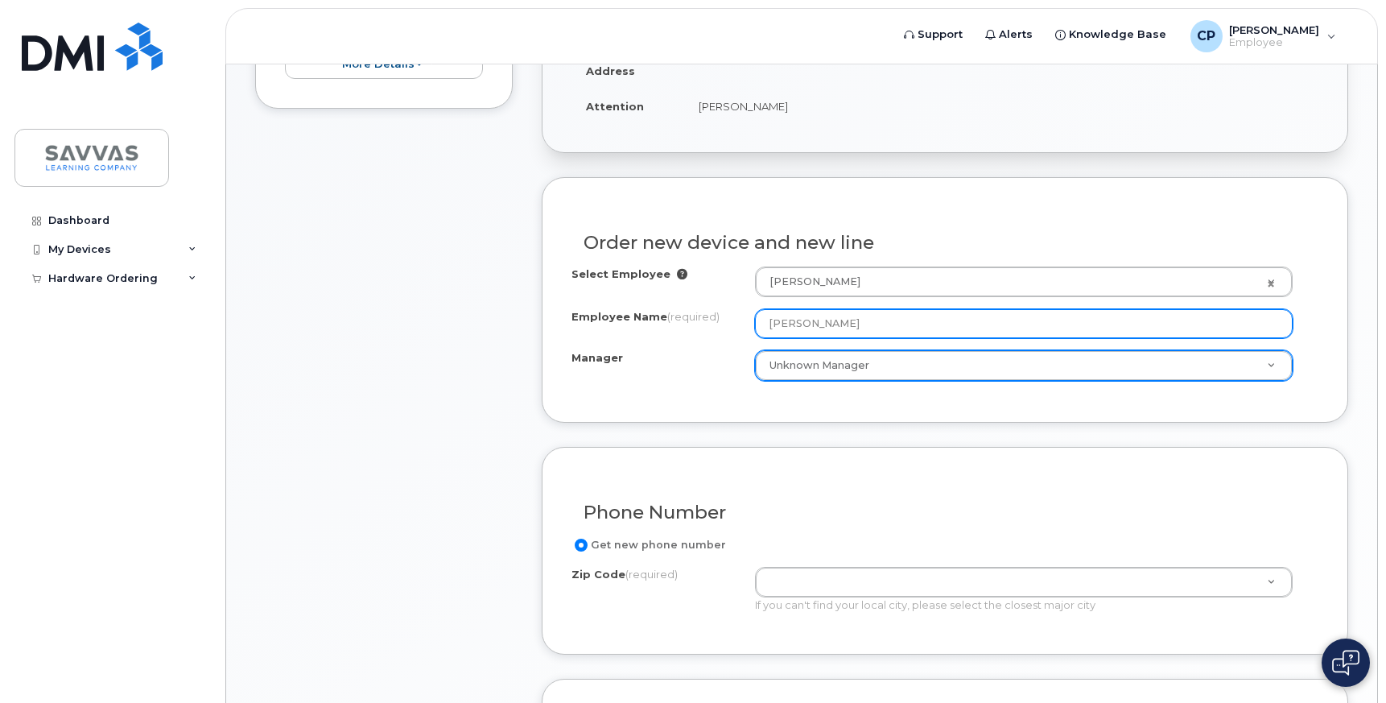
click at [755, 313] on input "[PERSON_NAME]" at bounding box center [1024, 323] width 538 height 29
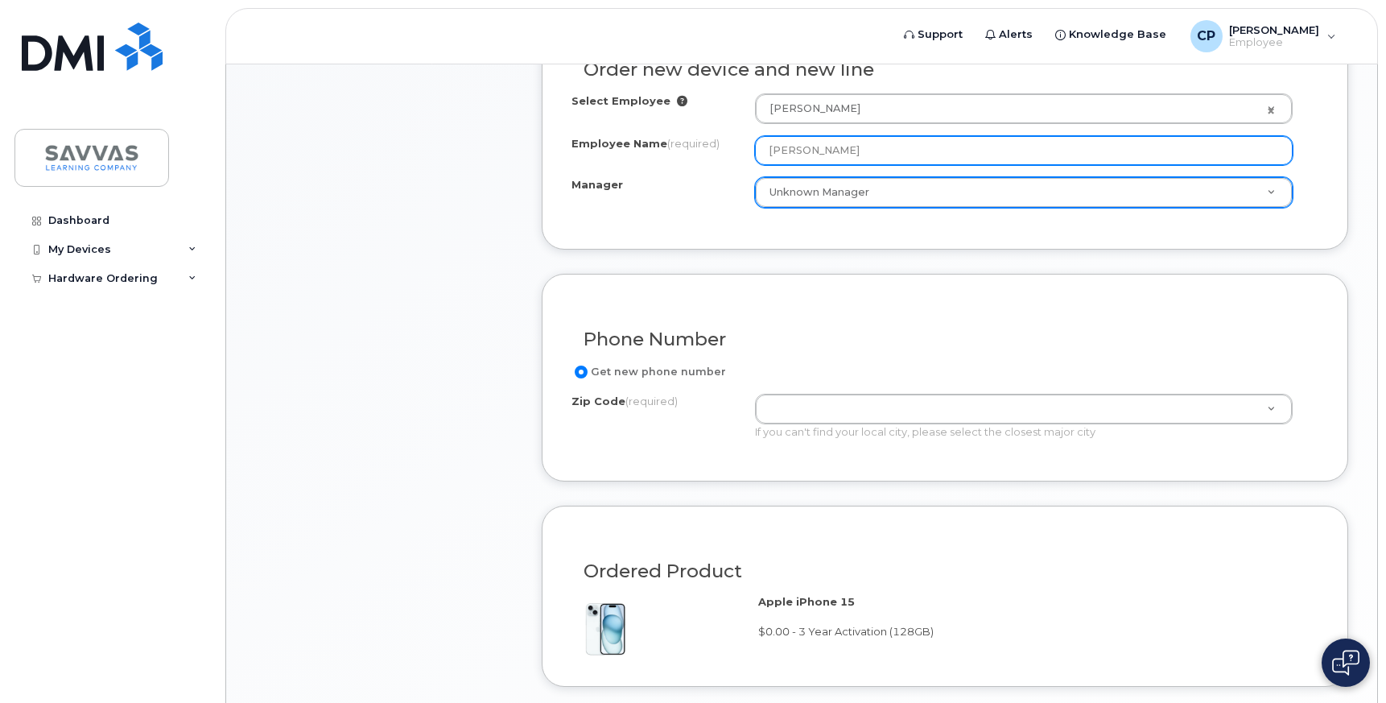
scroll to position [693, 0]
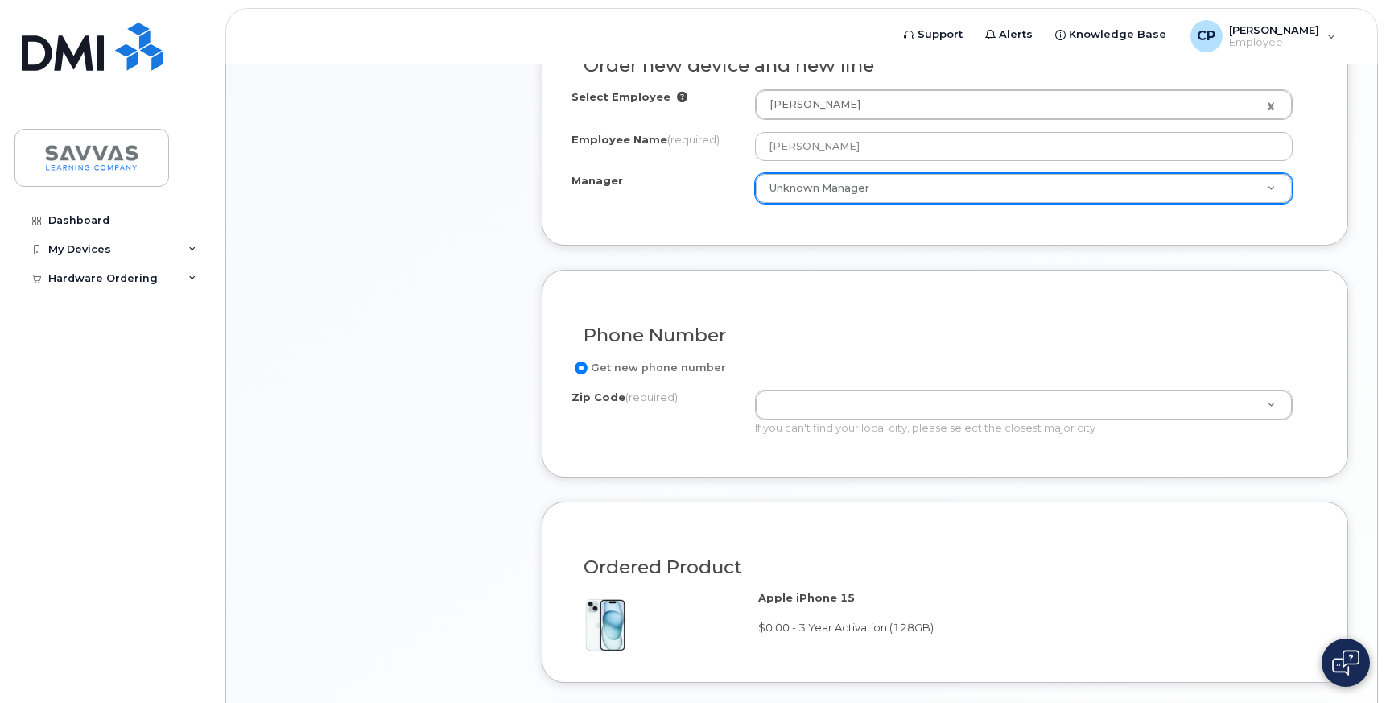
click at [779, 423] on div "If you can't find your local city, please select the closest major city" at bounding box center [1024, 427] width 538 height 15
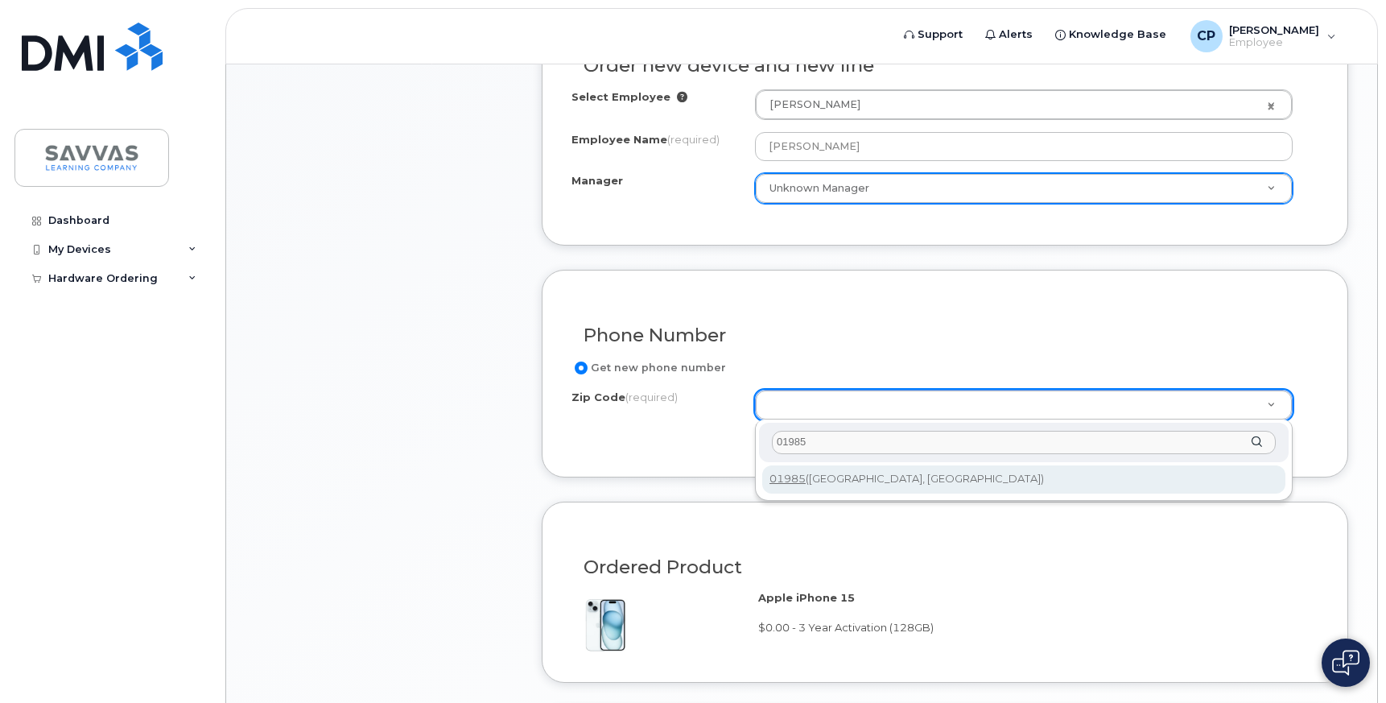
type input "01985"
type input "01985 (West Newbury, MA)"
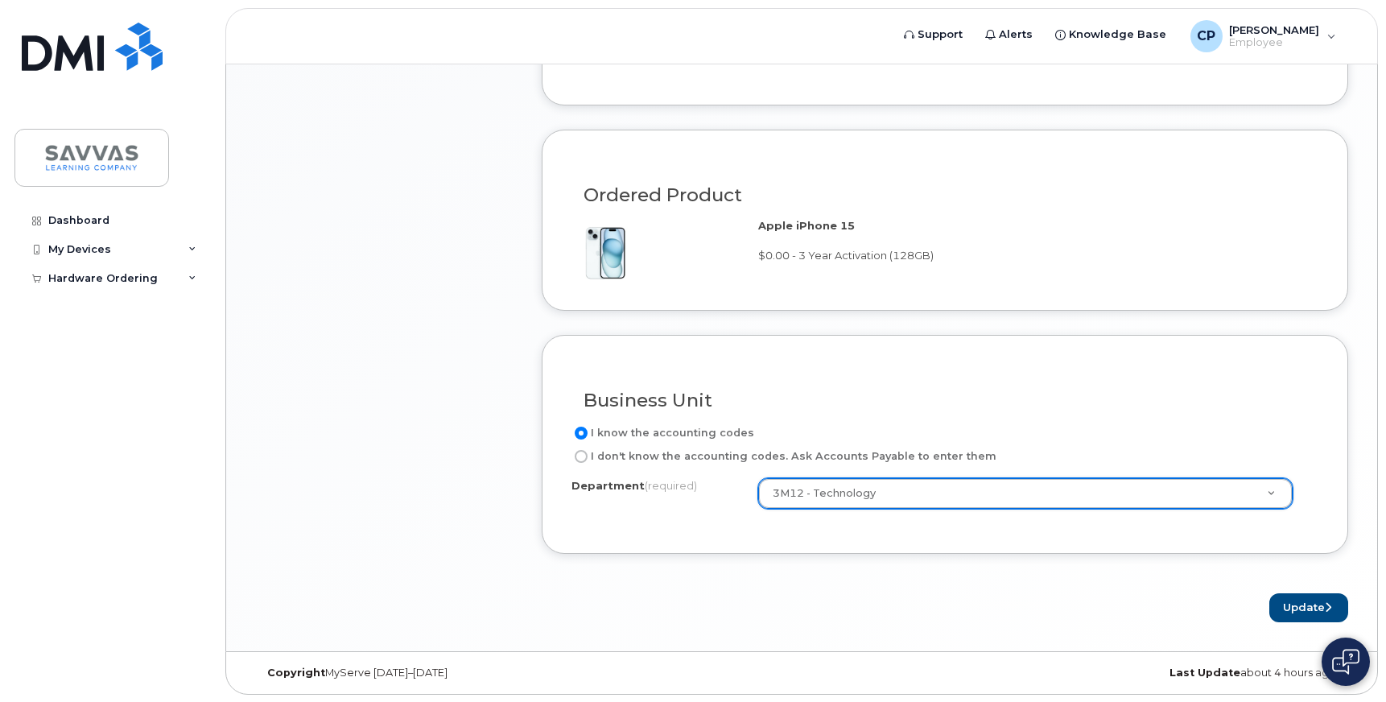
scroll to position [1066, 0]
click at [1312, 609] on button "Update" at bounding box center [1309, 608] width 79 height 30
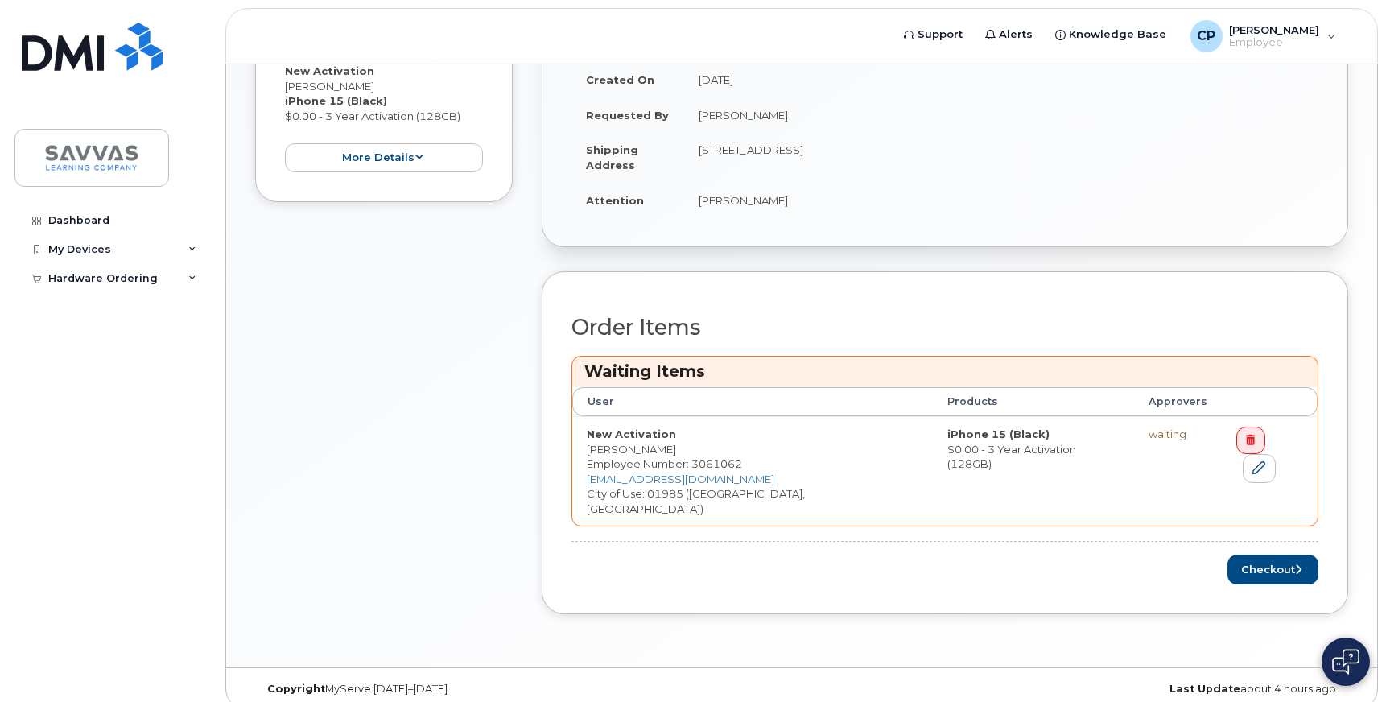
scroll to position [493, 0]
click at [1254, 553] on button "Checkout" at bounding box center [1273, 568] width 91 height 30
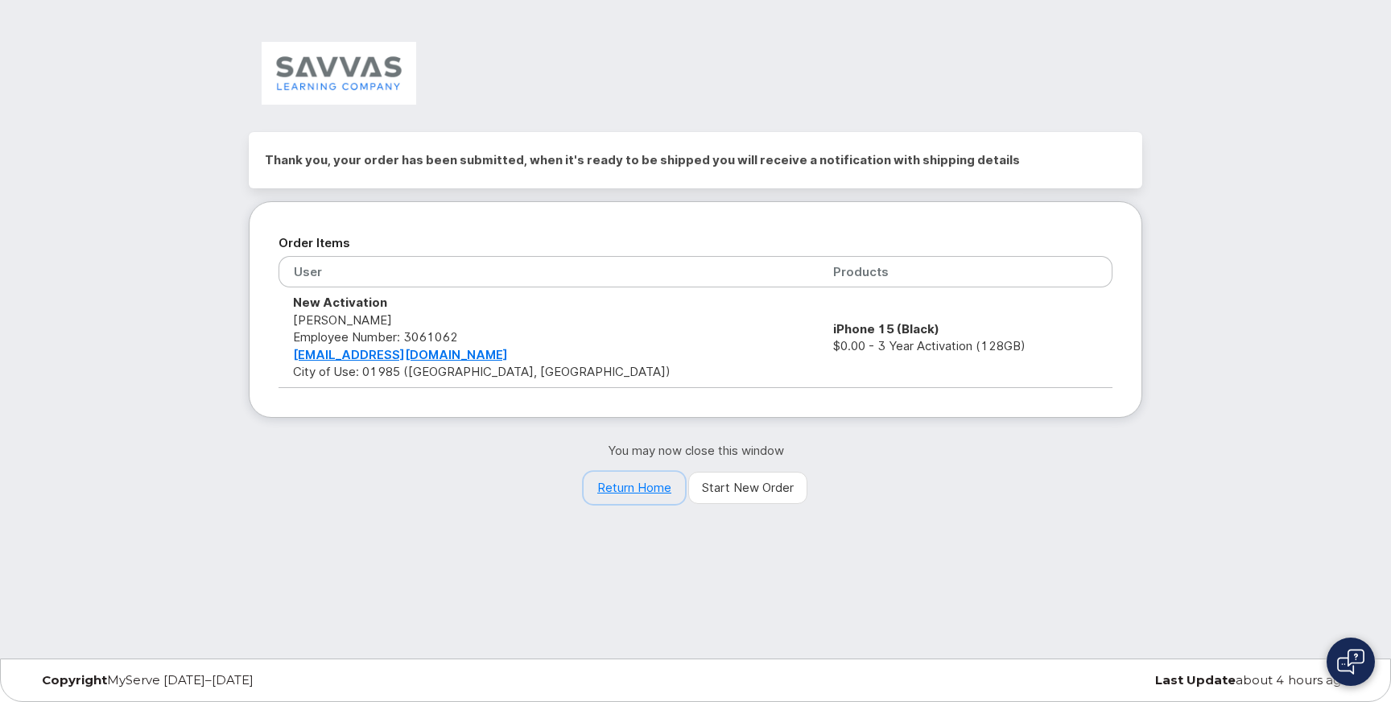
click at [661, 492] on link "Return Home" at bounding box center [634, 488] width 101 height 32
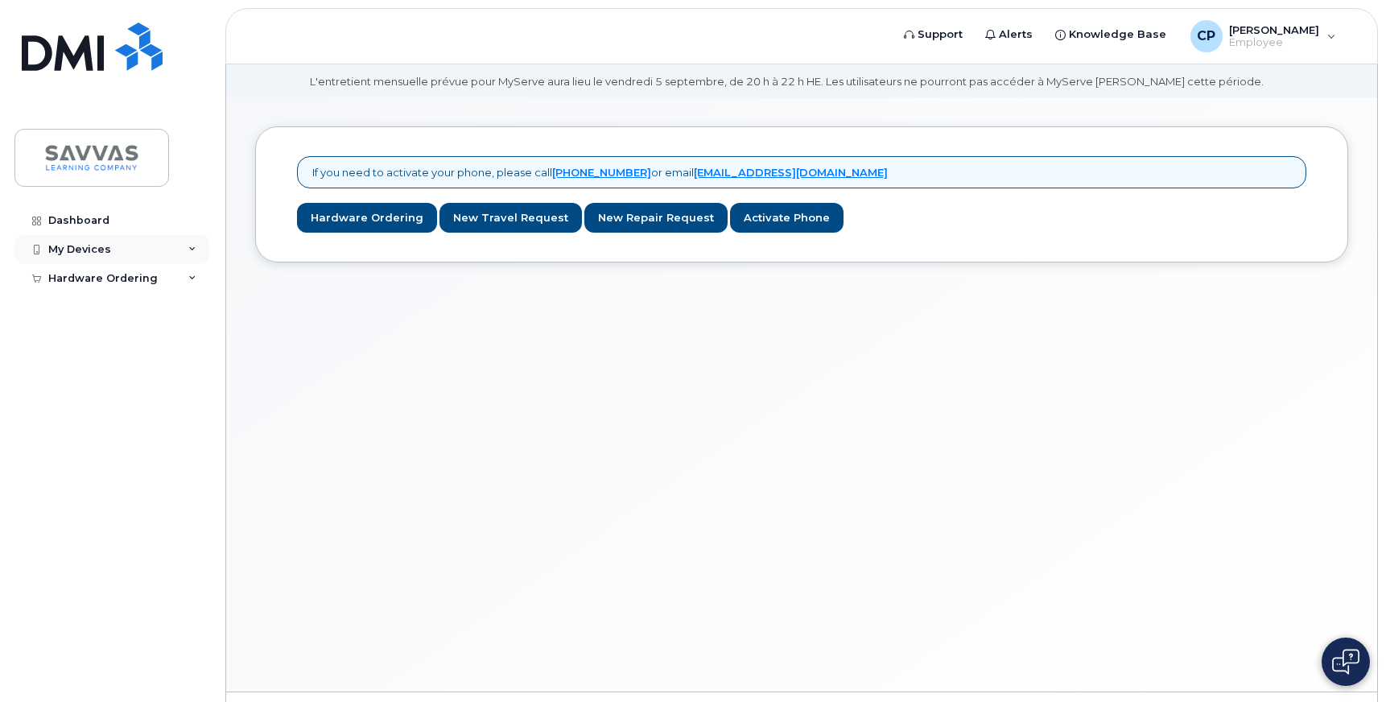
scroll to position [91, 0]
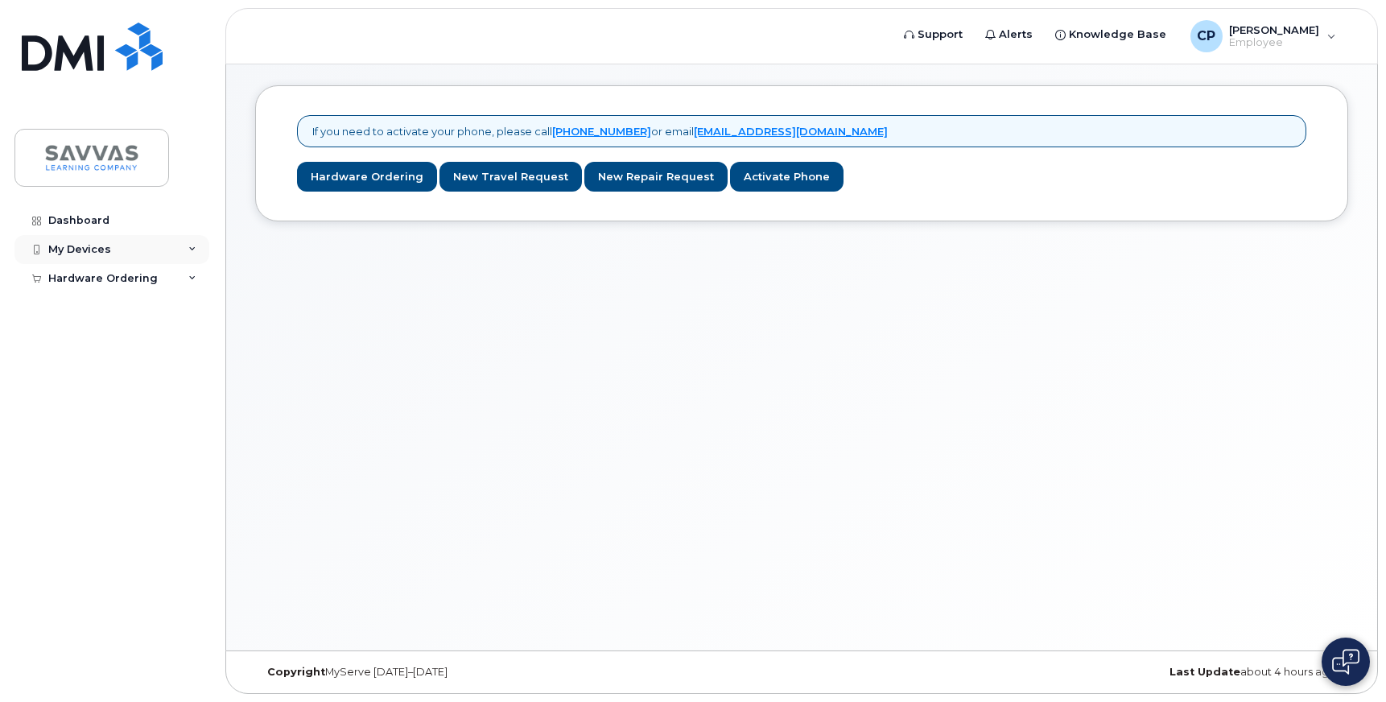
click at [83, 245] on div "My Devices" at bounding box center [79, 249] width 63 height 13
click at [93, 324] on div "Dashboard My Devices Add Device Hardware Ordering My Orders New Order" at bounding box center [113, 442] width 199 height 472
click at [95, 308] on div "Hardware Ordering" at bounding box center [102, 309] width 109 height 13
click at [84, 335] on div "My Orders" at bounding box center [85, 338] width 58 height 14
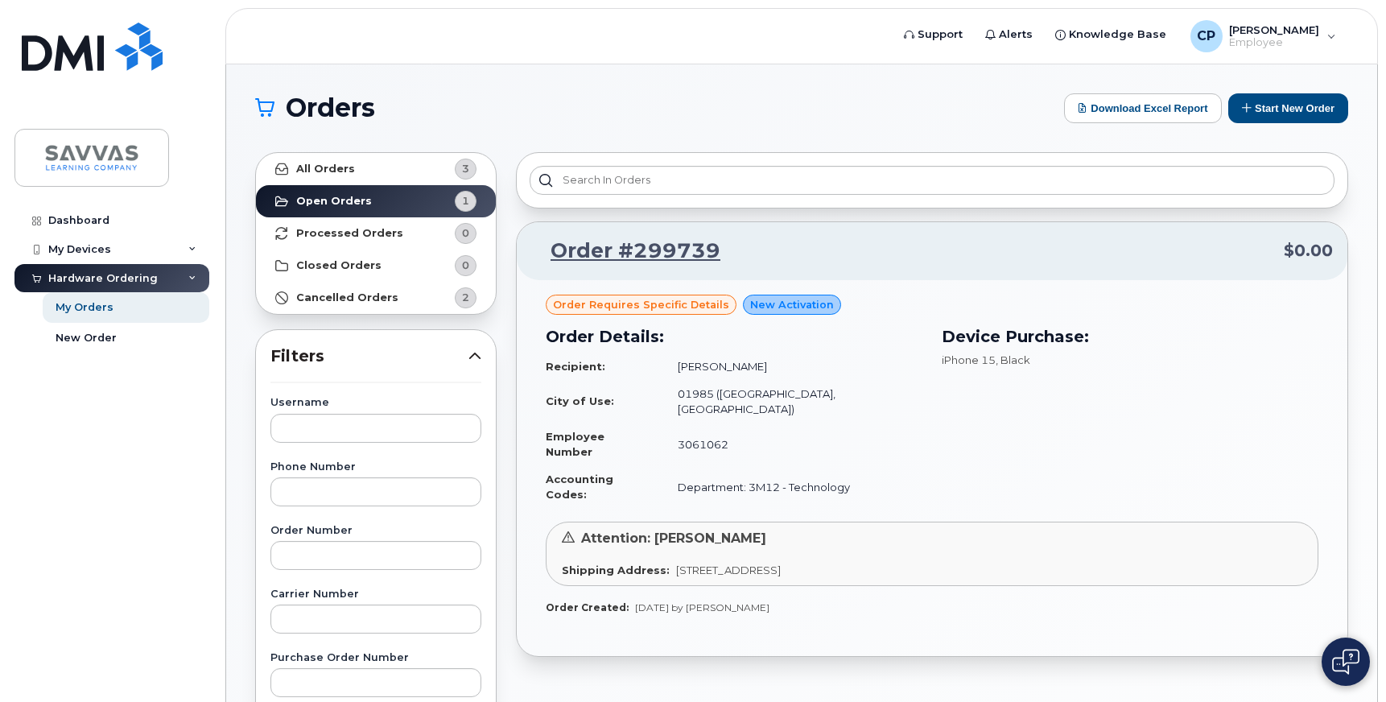
click at [650, 306] on span "Order requires Specific details" at bounding box center [641, 304] width 176 height 15
click at [388, 295] on strong "Cancelled Orders" at bounding box center [347, 297] width 102 height 13
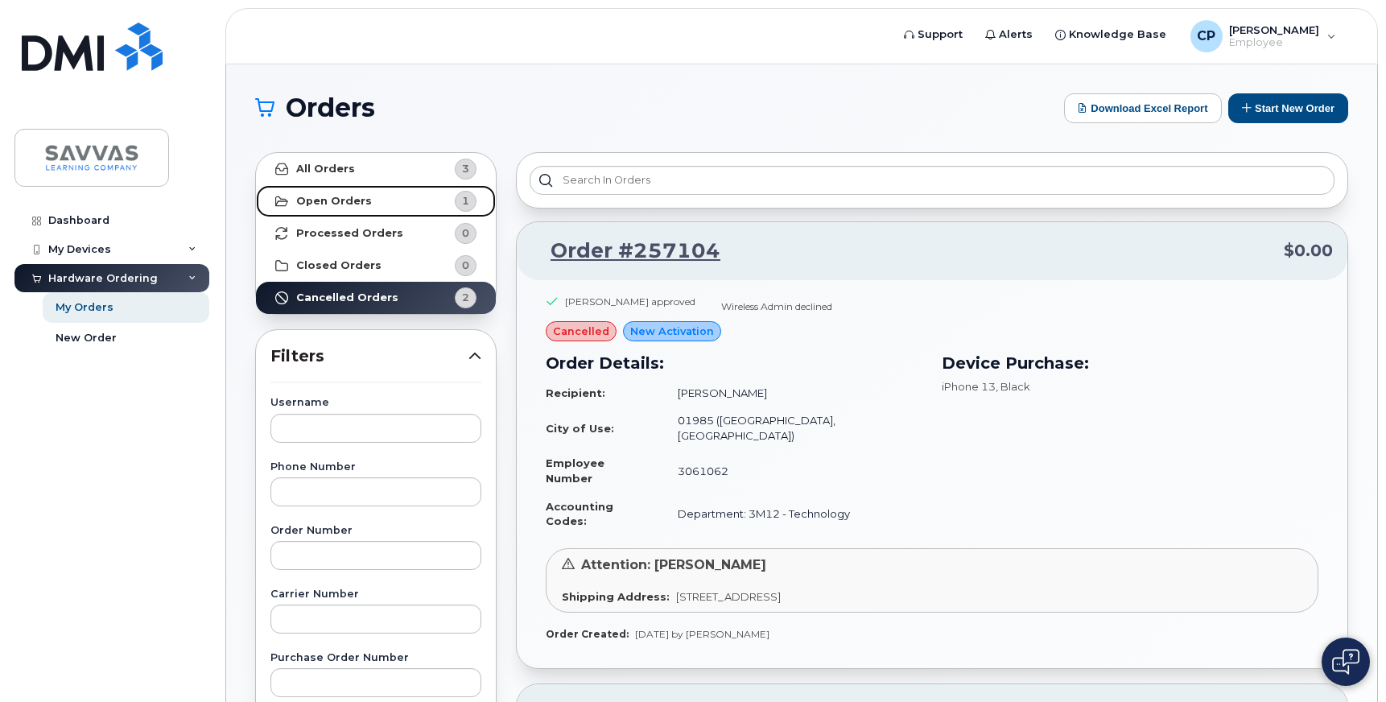
click at [326, 188] on link "Open Orders 1" at bounding box center [376, 201] width 240 height 32
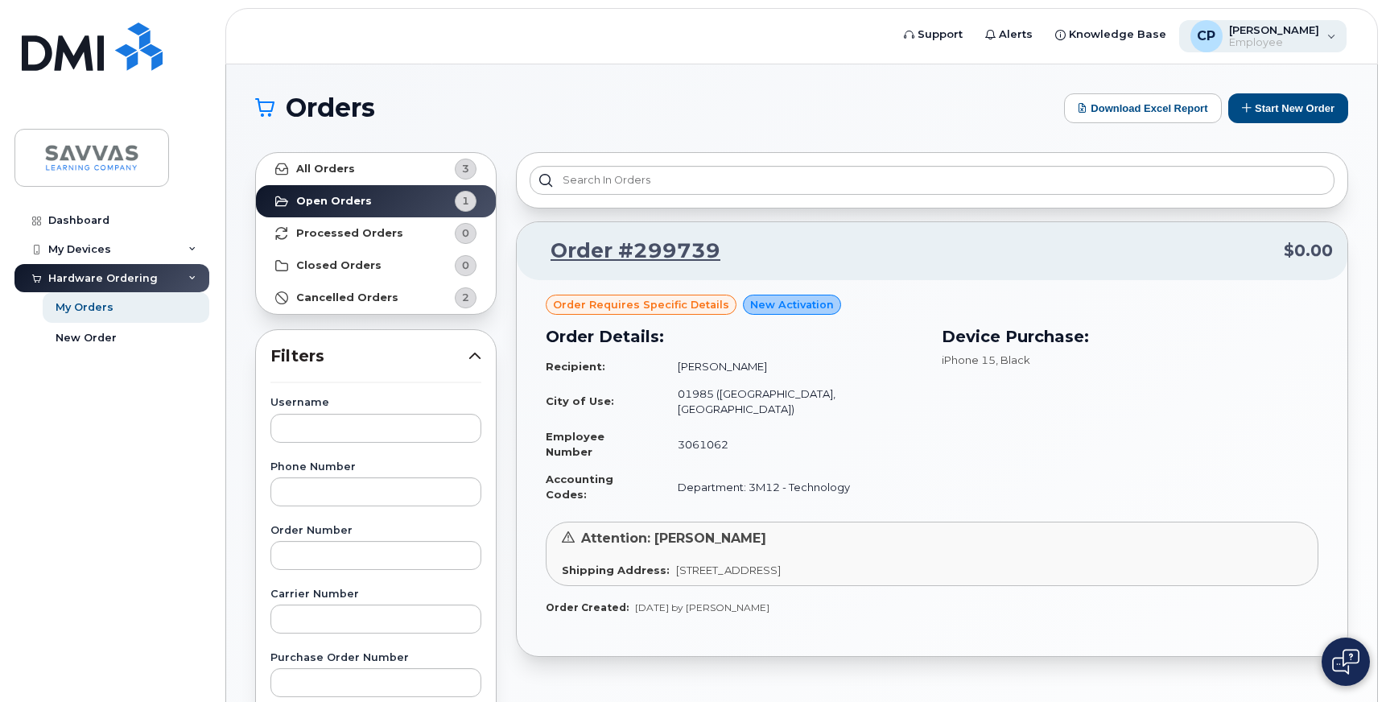
click at [1328, 36] on div "CP [PERSON_NAME] Employee" at bounding box center [1263, 36] width 168 height 32
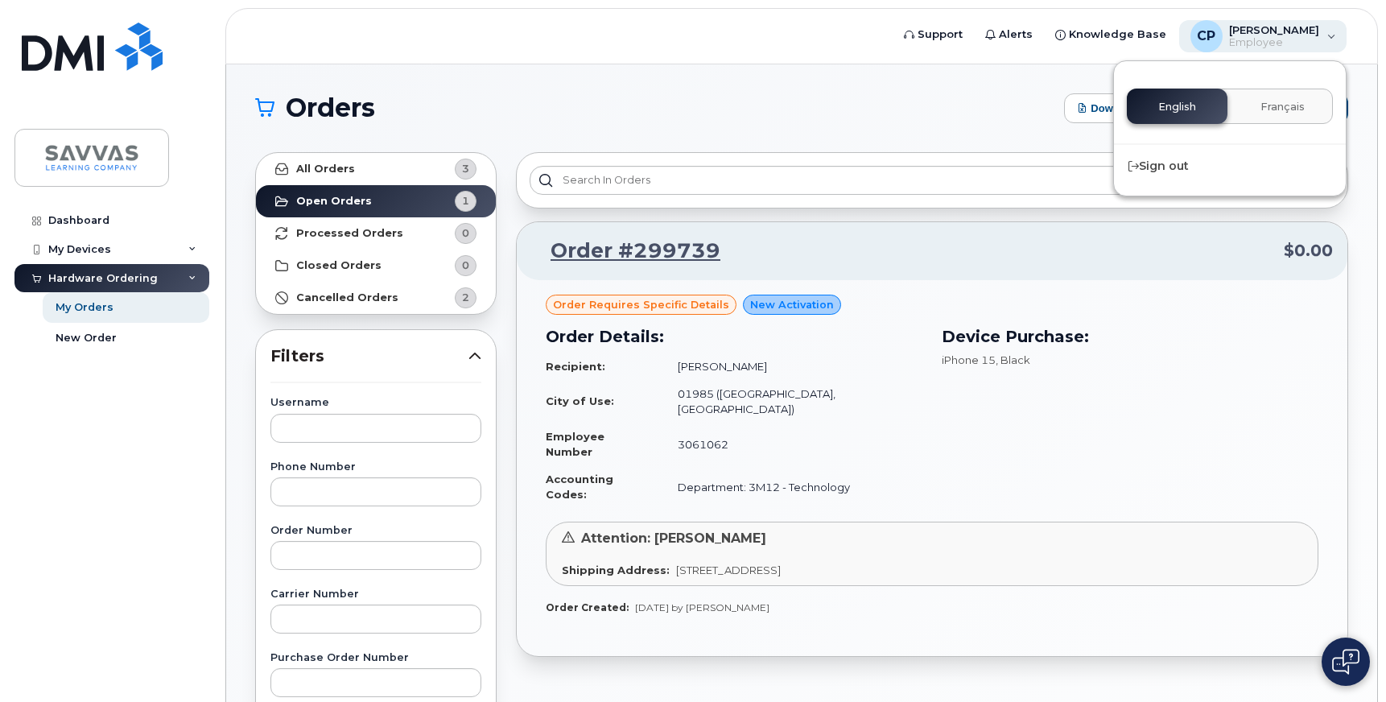
click at [1328, 36] on div "CP [PERSON_NAME] Employee" at bounding box center [1263, 36] width 168 height 32
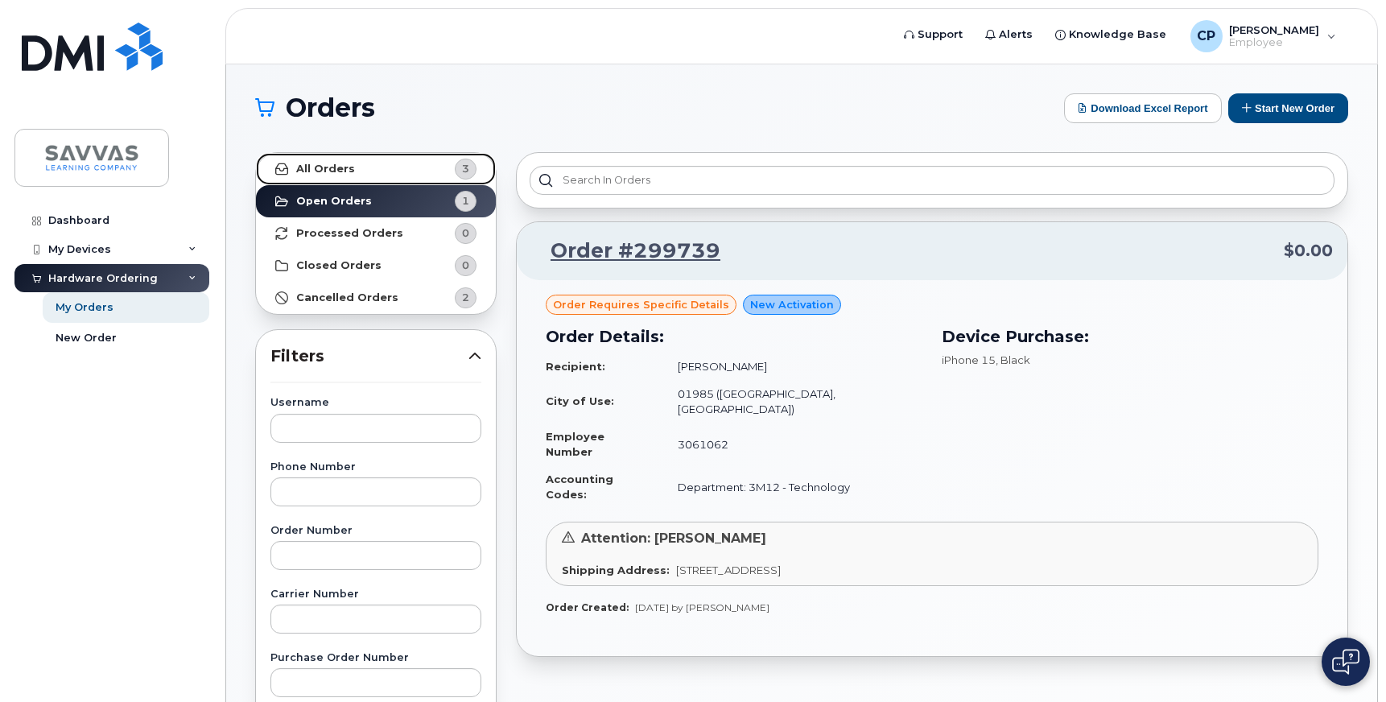
click at [326, 161] on link "All Orders 3" at bounding box center [376, 169] width 240 height 32
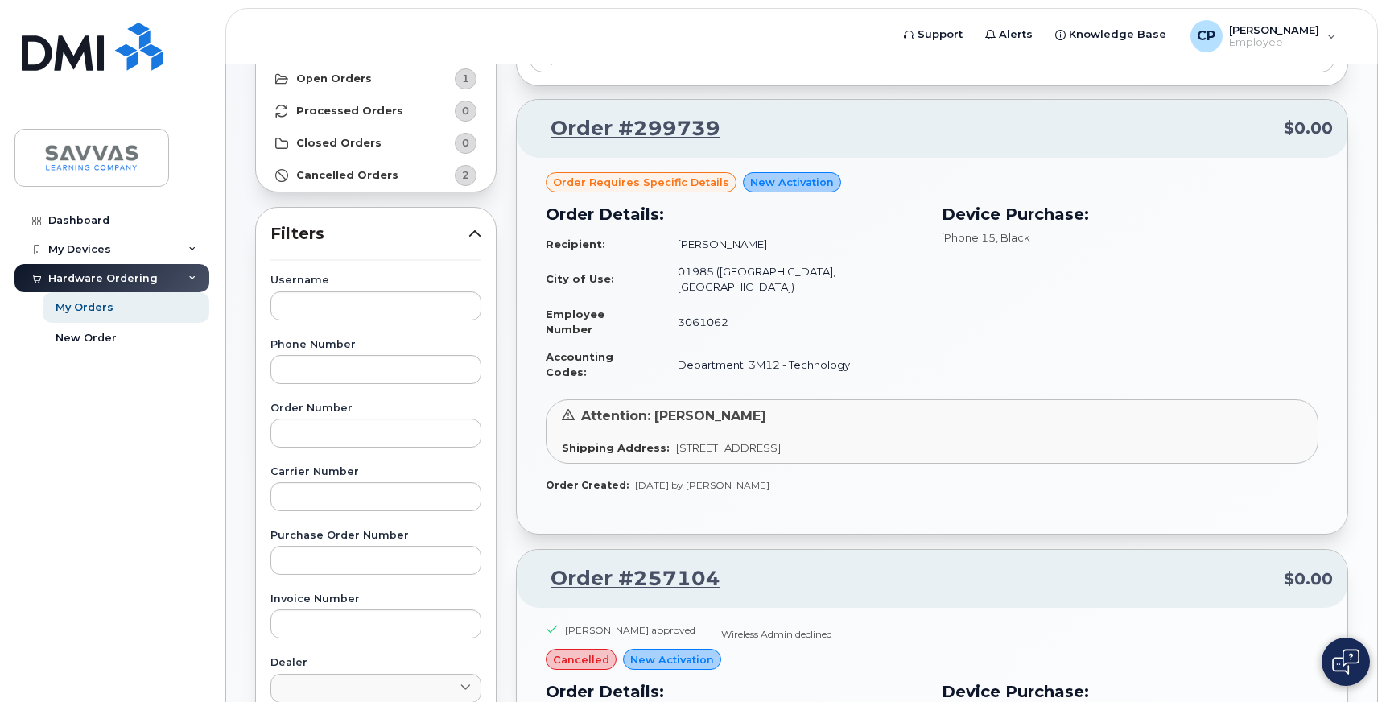
scroll to position [109, 0]
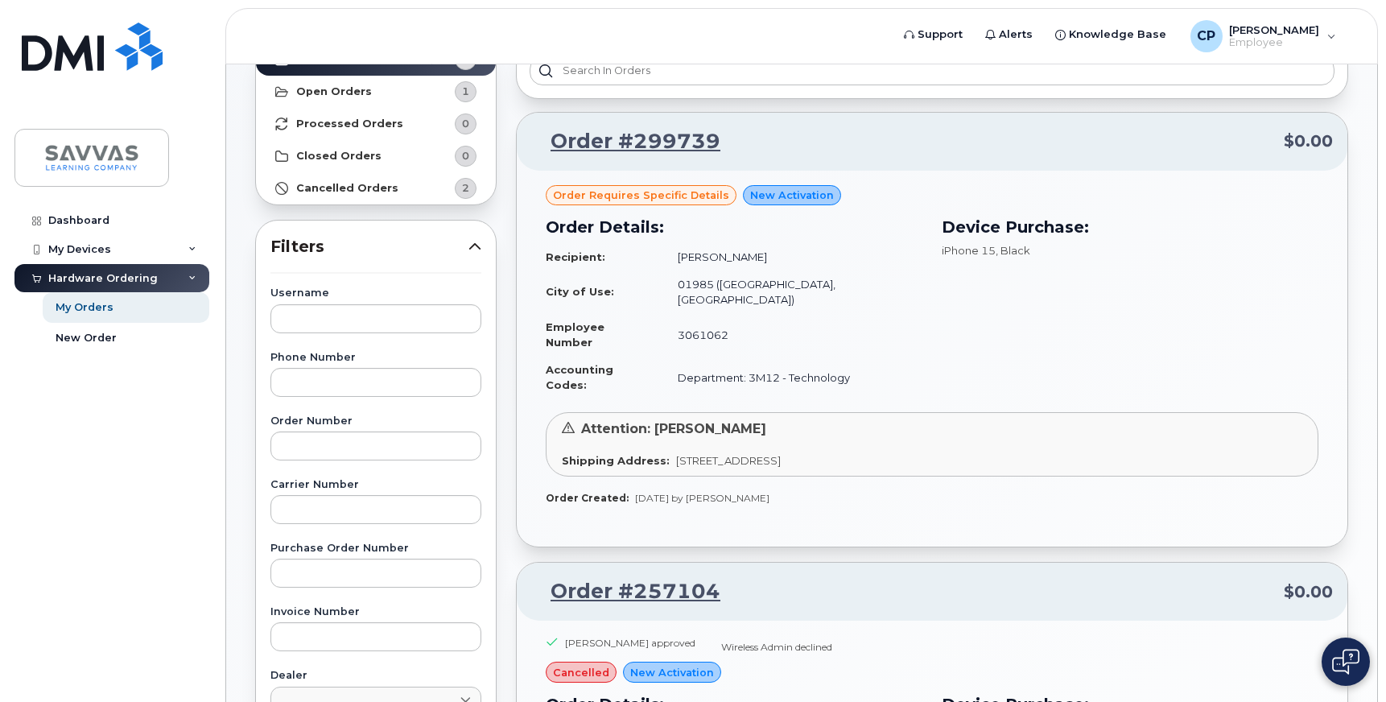
click at [680, 197] on span "Order requires Specific details" at bounding box center [641, 195] width 176 height 15
click at [663, 134] on link "Order #299739" at bounding box center [625, 141] width 189 height 29
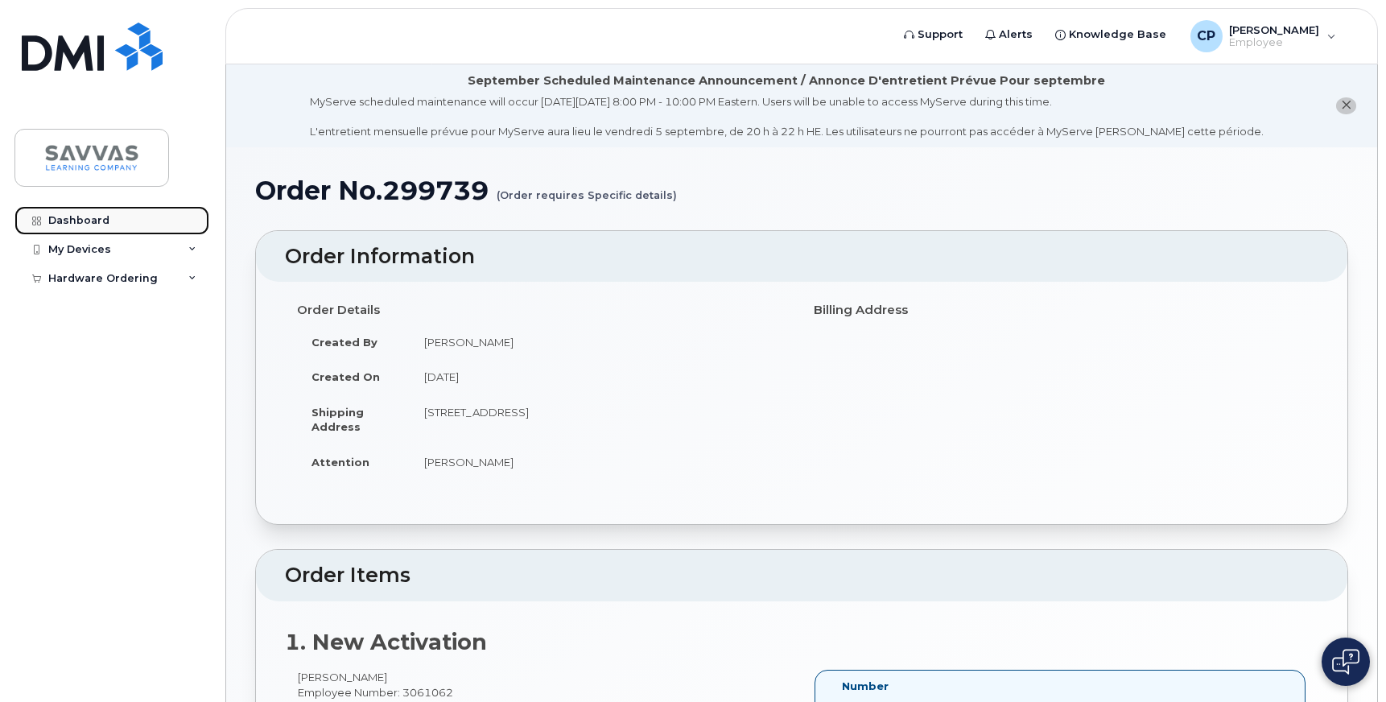
click at [67, 222] on div "Dashboard" at bounding box center [78, 220] width 61 height 13
